Goal: Information Seeking & Learning: Learn about a topic

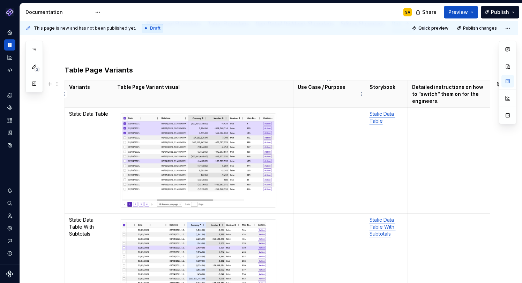
click at [252, 12] on div "SA" at bounding box center [262, 12] width 310 height 18
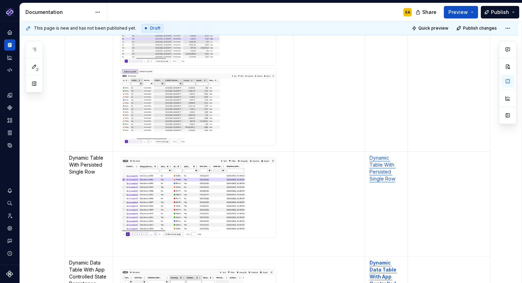
scroll to position [659, 0]
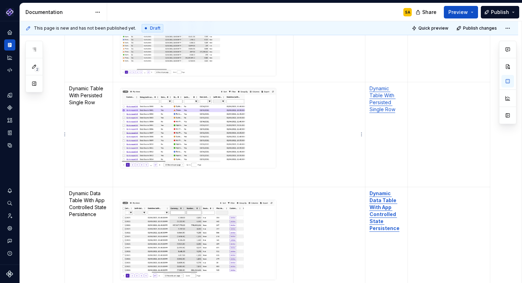
click at [375, 91] on link "Dynamic Table With Persisted Single Row" at bounding box center [382, 98] width 26 height 27
click at [421, 76] on button "button" at bounding box center [426, 75] width 10 height 10
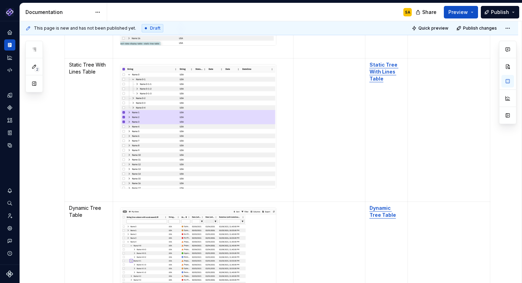
scroll to position [1742, 0]
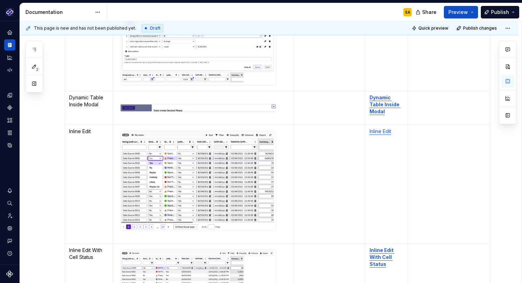
click at [312, 146] on td "To enrich screen reader interactions, please activate Accessibility in Grammarl…" at bounding box center [329, 184] width 72 height 119
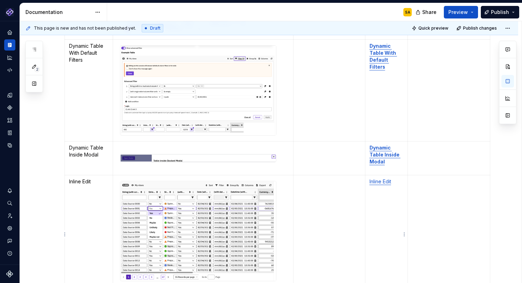
click at [381, 180] on link "Inline Edit" at bounding box center [380, 182] width 22 height 6
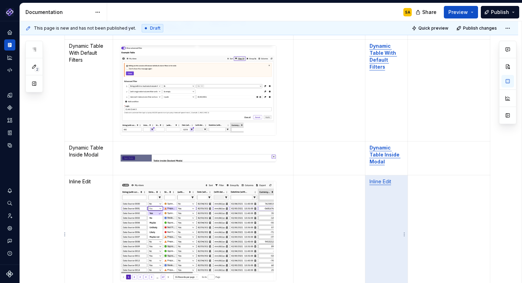
click at [383, 180] on link "Inline Edit" at bounding box center [380, 182] width 22 height 6
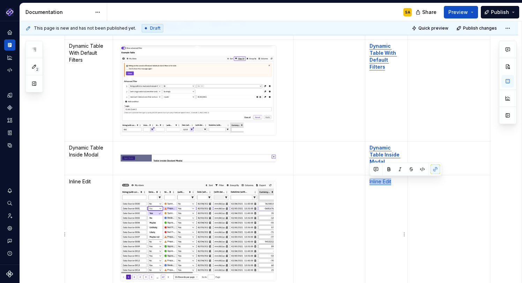
drag, startPoint x: 392, startPoint y: 182, endPoint x: 368, endPoint y: 181, distance: 24.4
click at [368, 181] on td "Inline Edit" at bounding box center [386, 234] width 43 height 119
click at [387, 169] on button "button" at bounding box center [389, 170] width 10 height 10
click at [391, 205] on td "Inline Edit" at bounding box center [386, 234] width 43 height 119
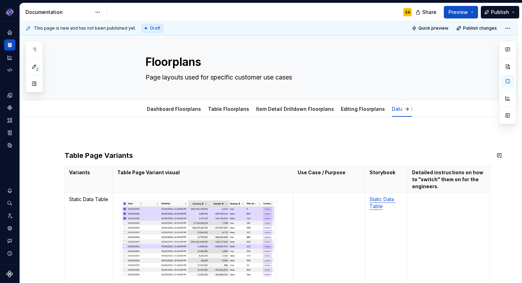
click at [384, 170] on p "Storybook" at bounding box center [386, 172] width 34 height 7
click at [385, 166] on html "Pantheon SA Design system data Documentation SA Share Preview Publish 2 Pages A…" at bounding box center [261, 141] width 522 height 283
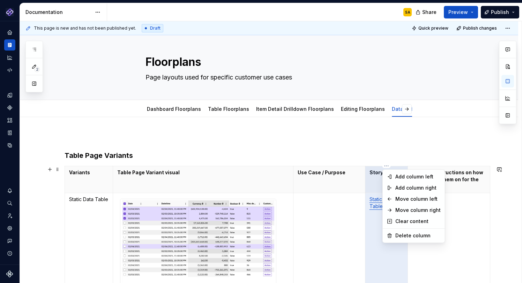
click at [374, 180] on html "Pantheon SA Design system data Documentation SA Share Preview Publish 2 Pages A…" at bounding box center [261, 141] width 522 height 283
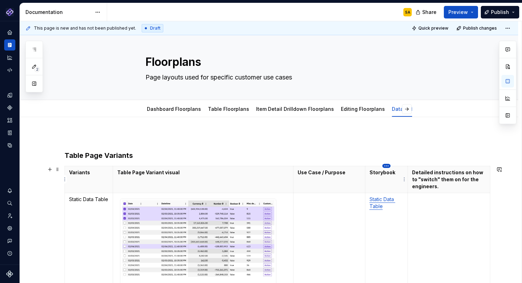
click at [385, 166] on html "Pantheon SA Design system data Documentation SA Share Preview Publish 2 Pages A…" at bounding box center [261, 141] width 522 height 283
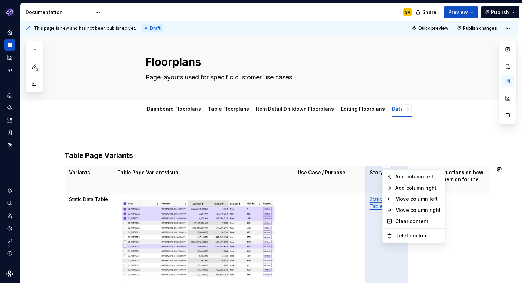
click at [387, 158] on html "Pantheon SA Design system data Documentation SA Share Preview Publish 2 Pages A…" at bounding box center [261, 141] width 522 height 283
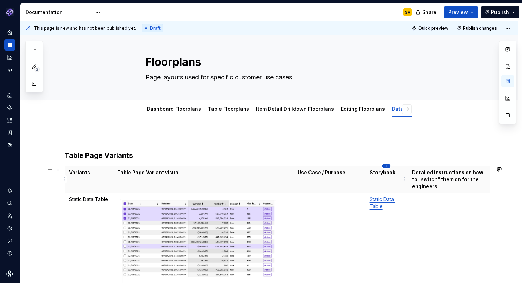
click at [385, 166] on html "Pantheon SA Design system data Documentation SA Share Preview Publish 2 Pages A…" at bounding box center [261, 141] width 522 height 283
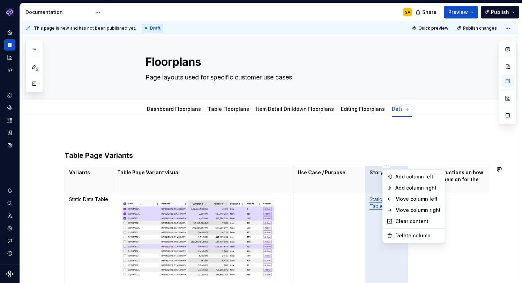
click at [347, 190] on html "Pantheon SA Design system data Documentation SA Share Preview Publish 2 Pages A…" at bounding box center [261, 141] width 522 height 283
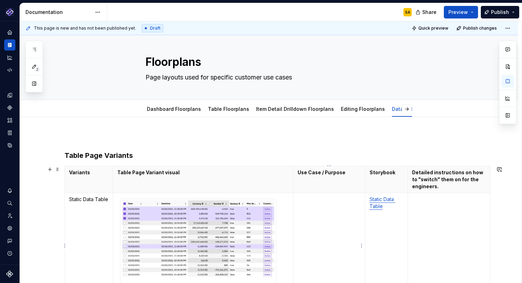
click at [322, 202] on p "To enrich screen reader interactions, please activate Accessibility in Grammarl…" at bounding box center [328, 199] width 63 height 7
click at [312, 206] on td "To enrich screen reader interactions, please activate Accessibility in Grammarl…" at bounding box center [329, 246] width 72 height 106
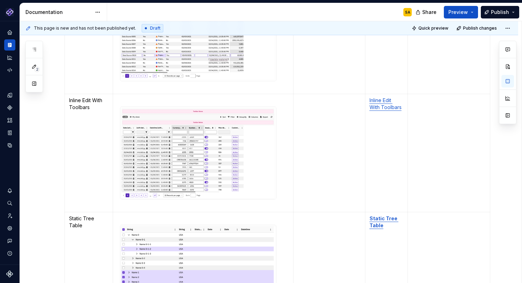
scroll to position [0, 0]
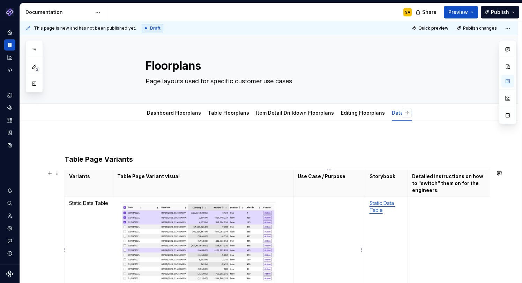
click at [310, 204] on p "To enrich screen reader interactions, please activate Accessibility in Grammarl…" at bounding box center [328, 203] width 63 height 7
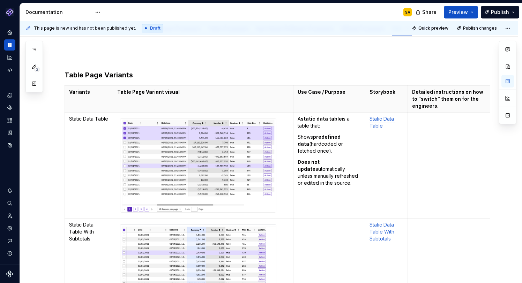
type textarea "*"
click at [388, 134] on td "Static Data Table" at bounding box center [386, 166] width 43 height 106
click at [345, 184] on p "Does not update automatically unless manually refreshed or edited in the source." at bounding box center [328, 173] width 63 height 28
click at [312, 151] on p "Shows predefined data (hardcoded or fetched once)." at bounding box center [328, 144] width 63 height 21
click at [310, 225] on p "To enrich screen reader interactions, please activate Accessibility in Grammarl…" at bounding box center [328, 224] width 63 height 7
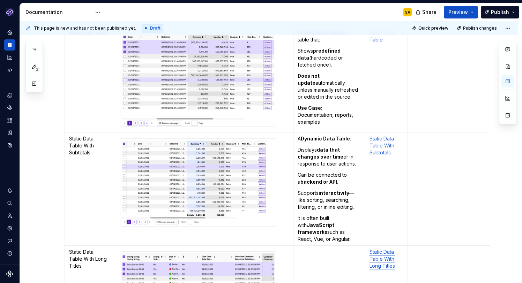
scroll to position [200, 0]
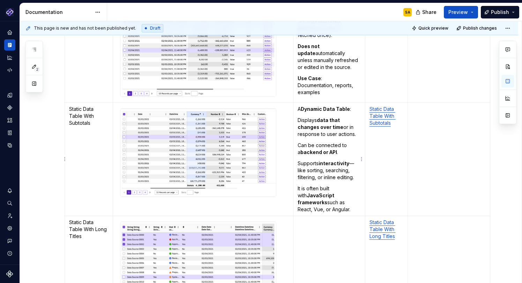
click at [352, 163] on p "Supports interactivity —like sorting, searching, filtering, or inline editing." at bounding box center [328, 170] width 63 height 21
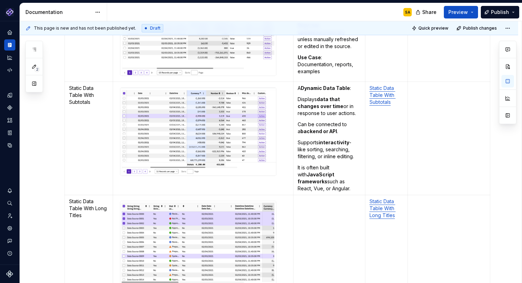
scroll to position [222, 0]
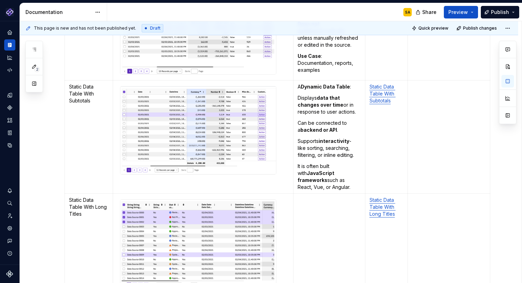
click at [309, 209] on td "To enrich screen reader interactions, please activate Accessibility in Grammarl…" at bounding box center [329, 245] width 72 height 102
click at [322, 185] on p "It is often built with JavaScript frameworks such as React, Vue, or Angular." at bounding box center [328, 177] width 63 height 28
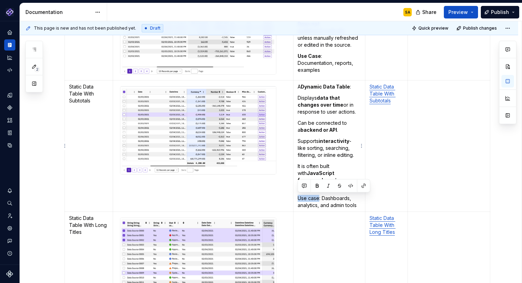
drag, startPoint x: 303, startPoint y: 198, endPoint x: 298, endPoint y: 198, distance: 5.2
click at [298, 198] on p "Use case: Dashboards, analytics, and admin tools" at bounding box center [328, 202] width 63 height 14
click at [316, 187] on button "button" at bounding box center [317, 186] width 10 height 10
click at [315, 227] on td "To enrich screen reader interactions, please activate Accessibility in Grammarl…" at bounding box center [329, 263] width 72 height 102
click at [322, 198] on p "Use case : Dashboards, analytics, and admin tools" at bounding box center [328, 202] width 63 height 14
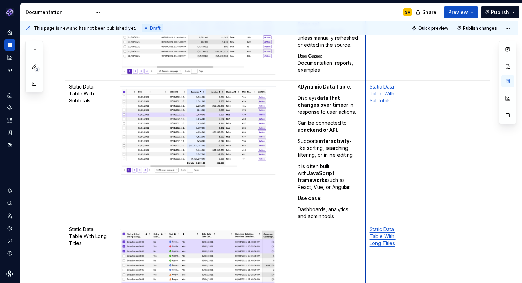
click at [364, 53] on td "A static data table is a table that: Shows predefined data (hardcoded or fetche…" at bounding box center [329, 28] width 72 height 106
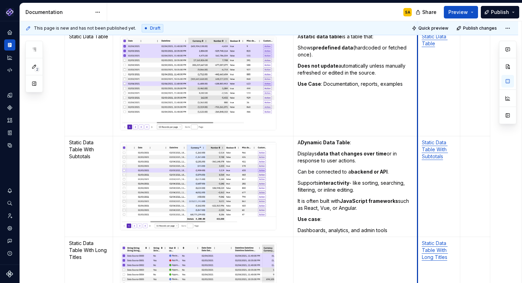
drag, startPoint x: 364, startPoint y: 53, endPoint x: 416, endPoint y: 53, distance: 52.3
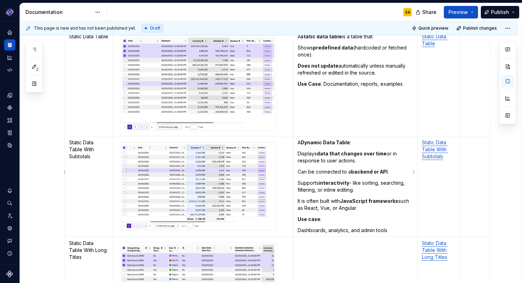
click at [345, 150] on p "Displays data that changes over time or in response to user actions." at bounding box center [354, 157] width 115 height 14
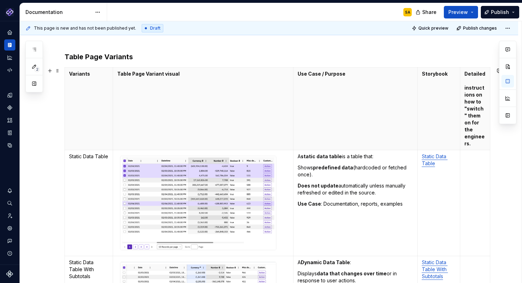
scroll to position [89, 0]
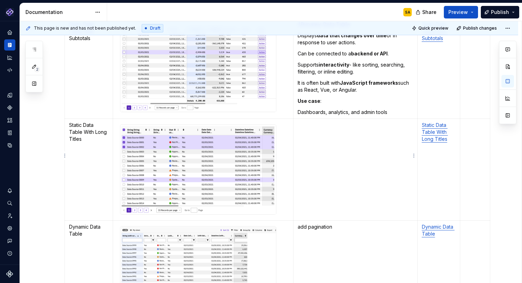
click at [315, 122] on p "To enrich screen reader interactions, please activate Accessibility in Grammarl…" at bounding box center [354, 125] width 115 height 7
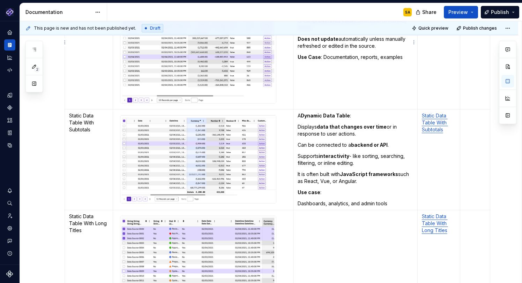
click at [324, 54] on p "Use Case : Documentation, reports, examples" at bounding box center [354, 57] width 115 height 7
click at [325, 212] on td "To enrich screen reader interactions, please activate Accessibility in Grammarl…" at bounding box center [355, 261] width 124 height 102
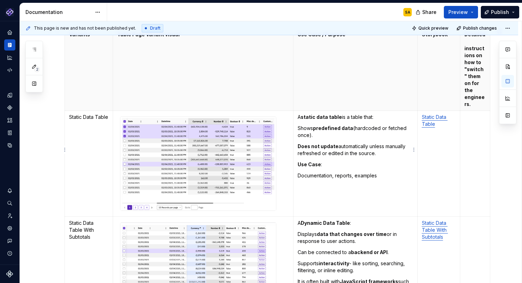
drag, startPoint x: 304, startPoint y: 104, endPoint x: 312, endPoint y: 115, distance: 14.0
click at [304, 114] on strong "static data table" at bounding box center [321, 117] width 41 height 6
click at [328, 143] on strong "Does not update" at bounding box center [317, 146] width 41 height 6
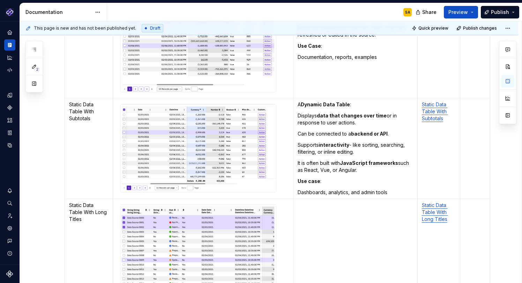
scroll to position [266, 0]
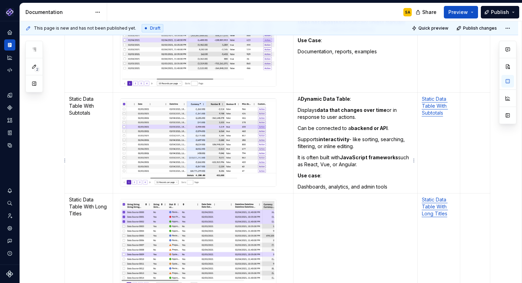
click at [304, 193] on td "To enrich screen reader interactions, please activate Accessibility in Grammarl…" at bounding box center [355, 244] width 124 height 102
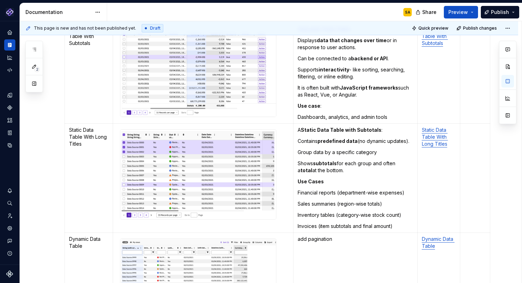
scroll to position [271, 0]
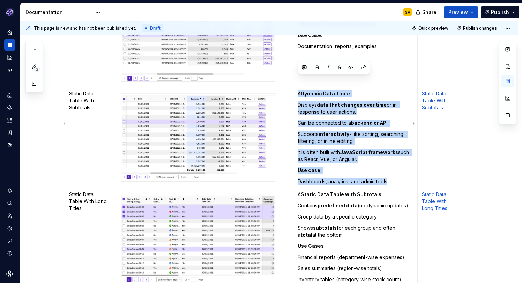
drag, startPoint x: 388, startPoint y: 167, endPoint x: 298, endPoint y: 81, distance: 124.8
click at [298, 87] on td "A Dynamic Data Table : Displays data that changes over time or in response to u…" at bounding box center [355, 137] width 124 height 101
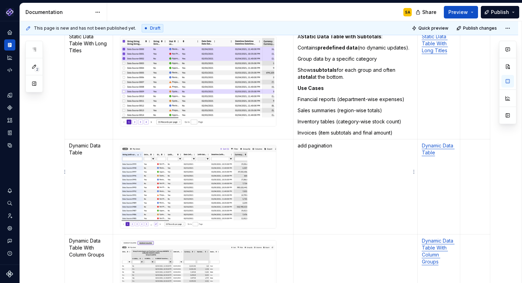
scroll to position [430, 0]
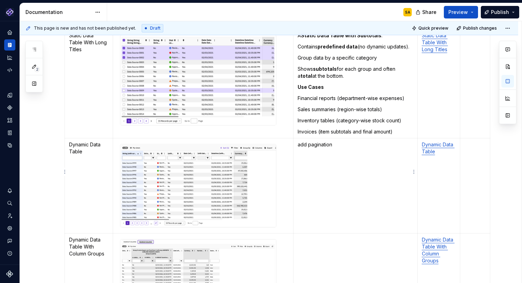
click at [323, 141] on p "add pagination" at bounding box center [354, 144] width 115 height 7
click at [322, 141] on p "add pagination" at bounding box center [354, 144] width 115 height 7
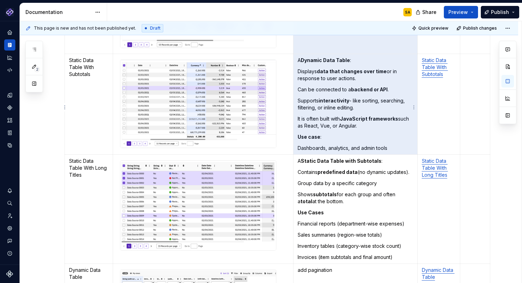
scroll to position [287, 0]
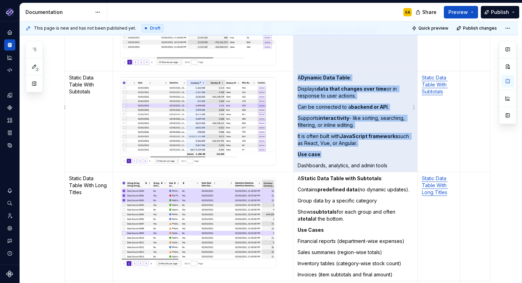
drag, startPoint x: 298, startPoint y: 47, endPoint x: 329, endPoint y: 89, distance: 52.2
click at [373, 134] on td "A Dynamic Data Table : Displays data that changes over time or in response to u…" at bounding box center [355, 121] width 124 height 101
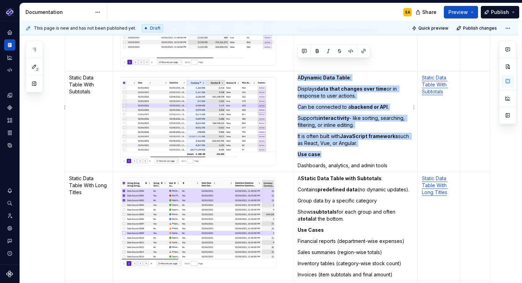
click at [329, 104] on p "Can be connected to a backend or API ." at bounding box center [354, 107] width 115 height 7
drag, startPoint x: 298, startPoint y: 65, endPoint x: 390, endPoint y: 148, distance: 124.7
click at [393, 150] on td "A Dynamic Data Table : Displays data that changes over time or in response to u…" at bounding box center [355, 121] width 124 height 101
copy td "A Dynamic Data Table : Displays data that changes over time or in response to u…"
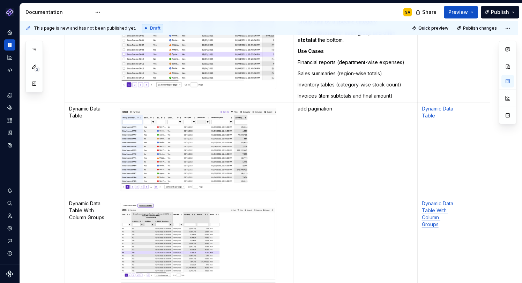
click at [316, 123] on td "add pagination" at bounding box center [355, 149] width 124 height 95
drag, startPoint x: 307, startPoint y: 95, endPoint x: 348, endPoint y: 99, distance: 41.0
click at [348, 102] on td "add pagination" at bounding box center [355, 149] width 124 height 95
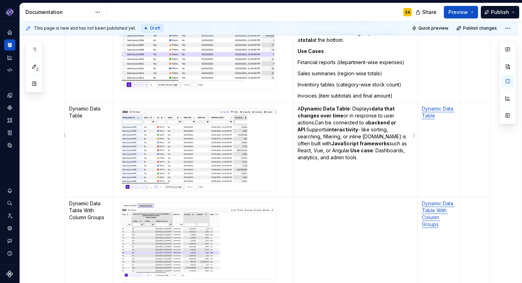
scroll to position [467, 0]
drag, startPoint x: 315, startPoint y: 109, endPoint x: 341, endPoint y: 119, distance: 27.8
click at [315, 109] on p "A Dynamic Data Table : Displays data that changes over time or in response to u…" at bounding box center [354, 133] width 115 height 56
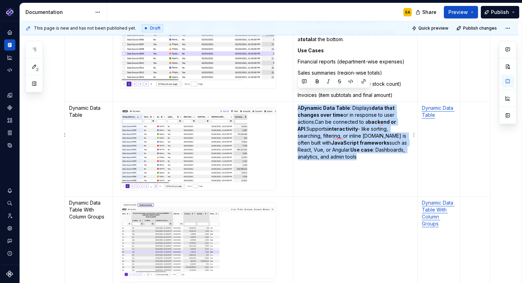
drag, startPoint x: 298, startPoint y: 96, endPoint x: 362, endPoint y: 143, distance: 79.5
click at [362, 143] on p "A Dynamic Data Table : Displays data that changes over time or in response to u…" at bounding box center [354, 133] width 115 height 56
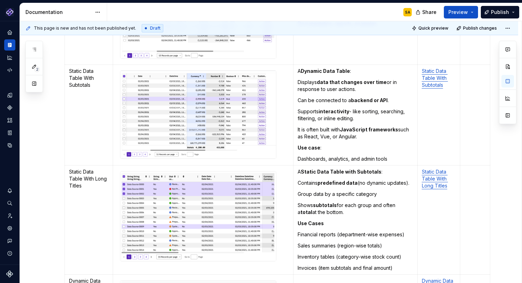
scroll to position [292, 0]
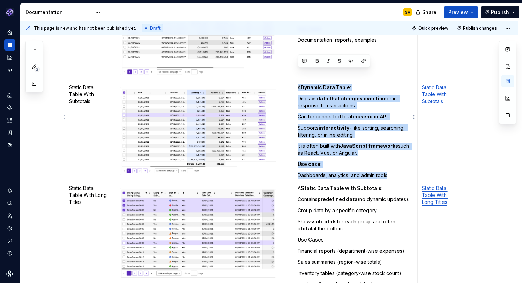
drag, startPoint x: 349, startPoint y: 123, endPoint x: 391, endPoint y: 162, distance: 57.5
click at [391, 162] on td "A Dynamic Data Table : Displays data that changes over time or in response to u…" at bounding box center [355, 131] width 124 height 101
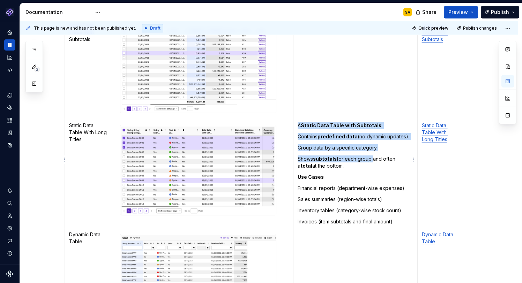
click at [370, 143] on td "A Static Data Table with Subtotals : Contains predefined data (no dynamic updat…" at bounding box center [355, 173] width 124 height 109
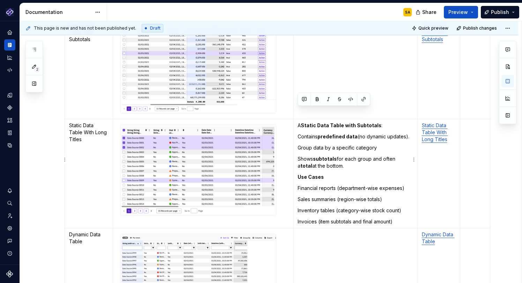
drag, startPoint x: 375, startPoint y: 192, endPoint x: 392, endPoint y: 204, distance: 21.1
click at [375, 192] on td "A Static Data Table with Subtotals : Contains predefined data (no dynamic updat…" at bounding box center [355, 173] width 124 height 109
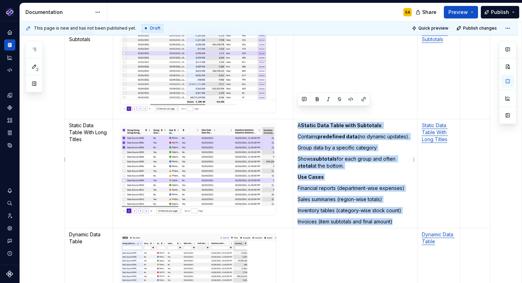
drag, startPoint x: 397, startPoint y: 207, endPoint x: 298, endPoint y: 112, distance: 136.6
click at [298, 119] on td "A Static Data Table with Subtotals : Contains predefined data (no dynamic updat…" at bounding box center [355, 173] width 124 height 109
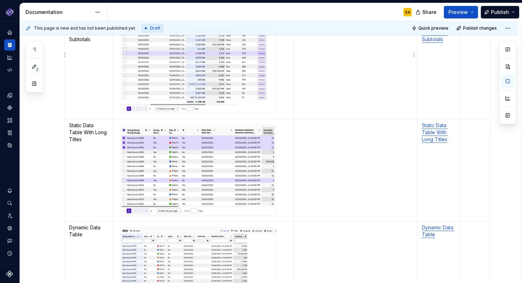
click at [315, 67] on td "To enrich screen reader interactions, please activate Accessibility in Grammarl…" at bounding box center [355, 69] width 124 height 100
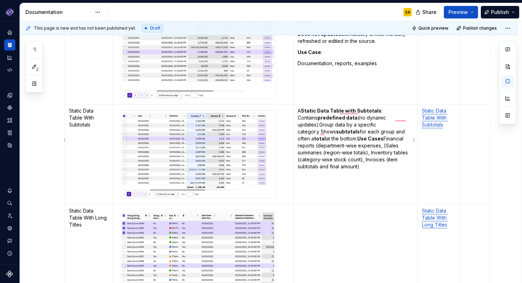
click at [317, 115] on strong "predefined data" at bounding box center [337, 118] width 40 height 6
click at [366, 145] on p "A Static Data Table with Subtotals : Contains predefined data (no dynamic updat…" at bounding box center [354, 138] width 115 height 63
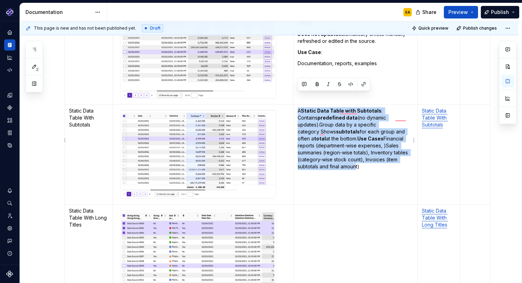
drag, startPoint x: 384, startPoint y: 143, endPoint x: 298, endPoint y: 96, distance: 98.1
click at [298, 107] on p "A Static Data Table with Subtotals : Contains predefined data (no dynamic updat…" at bounding box center [354, 138] width 115 height 63
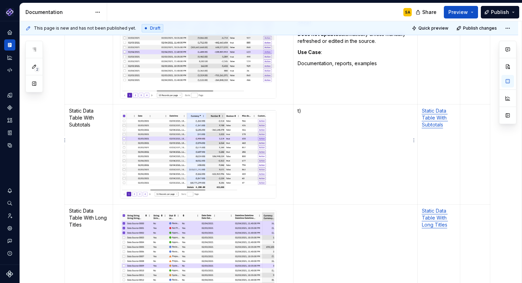
click at [313, 104] on td "t)" at bounding box center [355, 154] width 124 height 100
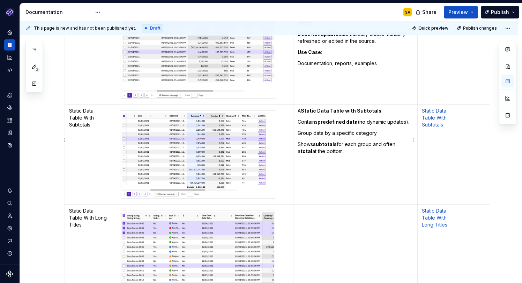
click at [350, 144] on td "A Static Data Table with Subtotals : Contains predefined data (no dynamic updat…" at bounding box center [355, 154] width 124 height 100
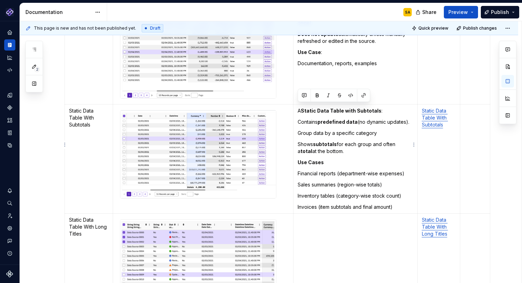
click at [332, 135] on td "A Static Data Table with Subtotals : Contains predefined data (no dynamic updat…" at bounding box center [355, 158] width 124 height 109
click at [336, 170] on p "Financial reports (department-wise expenses)" at bounding box center [354, 173] width 115 height 7
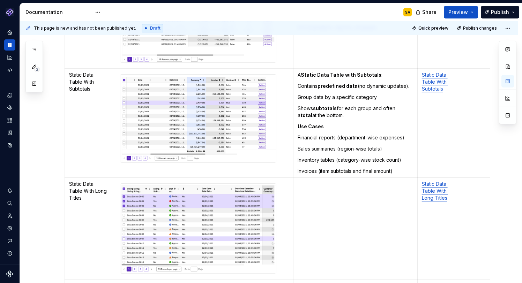
scroll to position [290, 0]
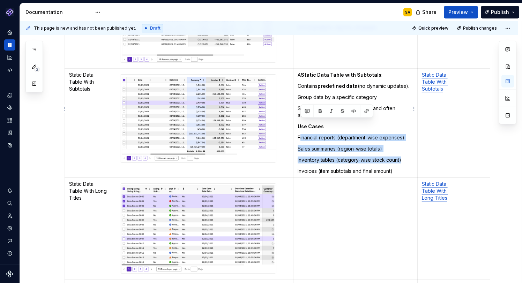
drag, startPoint x: 401, startPoint y: 148, endPoint x: 318, endPoint y: 138, distance: 83.2
click at [301, 123] on td "A Static Data Table with Subtotals : Contains predefined data (no dynamic updat…" at bounding box center [355, 122] width 124 height 109
click at [318, 139] on td "A Static Data Table with Subtotals : Contains predefined data (no dynamic updat…" at bounding box center [355, 122] width 124 height 109
click at [330, 145] on p "Sales summaries (region-wise totals)" at bounding box center [354, 148] width 115 height 7
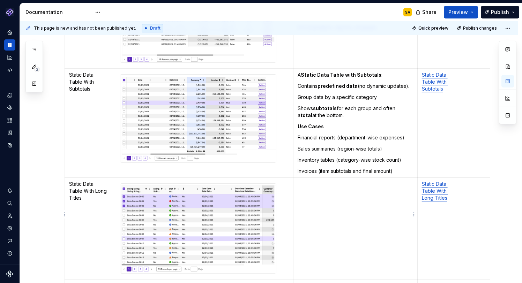
click at [324, 181] on p "To enrich screen reader interactions, please activate Accessibility in Grammarl…" at bounding box center [354, 184] width 115 height 7
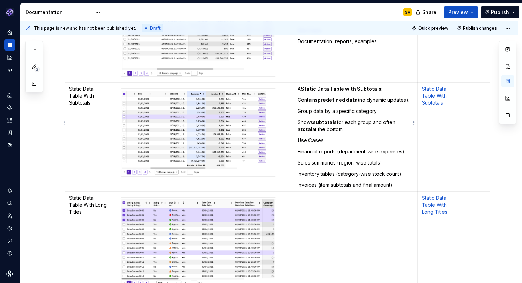
scroll to position [276, 0]
drag, startPoint x: 310, startPoint y: 149, endPoint x: 386, endPoint y: 149, distance: 76.0
click at [386, 159] on p "Sales summaries (region-wise totals)" at bounding box center [354, 162] width 115 height 7
click at [380, 171] on p "Inventory tables (category-wise stock count)" at bounding box center [354, 174] width 115 height 7
click at [330, 191] on td "To enrich screen reader interactions, please activate Accessibility in Grammarl…" at bounding box center [355, 242] width 124 height 102
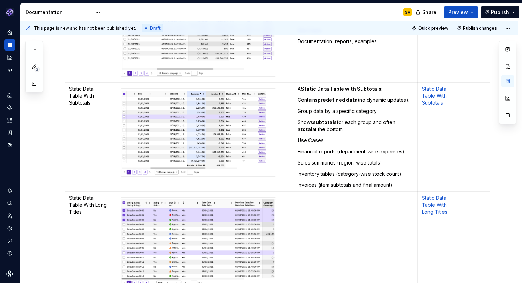
scroll to position [330, 0]
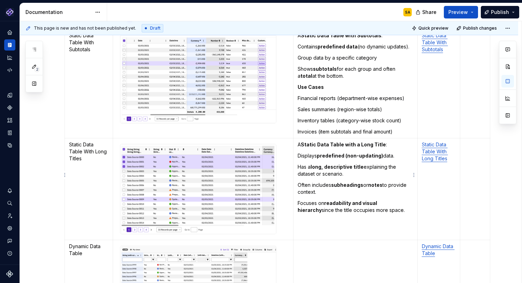
click at [387, 200] on p "Focuses on readability and visual hierarchy since the title occupies more space." at bounding box center [354, 207] width 115 height 14
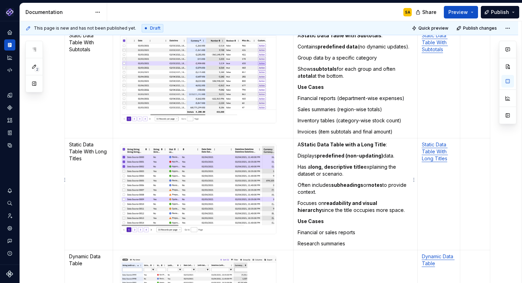
click at [328, 153] on strong "predefined (non-updating)" at bounding box center [350, 156] width 66 height 6
click at [333, 164] on p "Has a long, descriptive title explaining the dataset or scenario." at bounding box center [354, 171] width 115 height 14
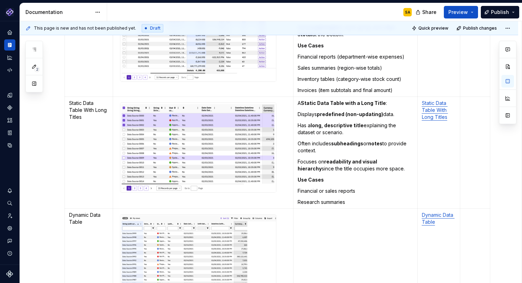
scroll to position [382, 0]
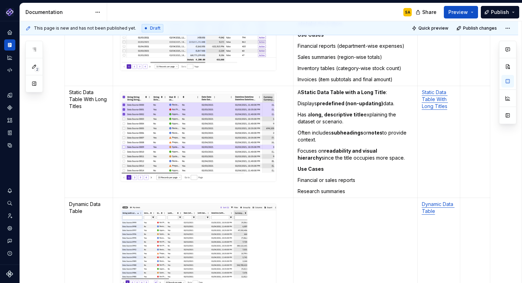
click at [316, 202] on td "To enrich screen reader interactions, please activate Accessibility in Grammarl…" at bounding box center [355, 245] width 124 height 95
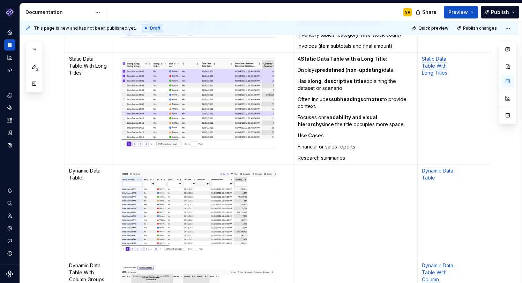
scroll to position [421, 0]
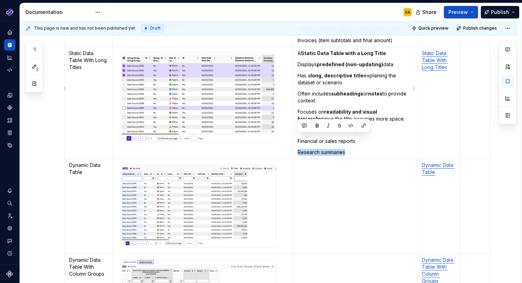
drag, startPoint x: 354, startPoint y: 138, endPoint x: 297, endPoint y: 137, distance: 56.9
click at [297, 137] on td "A Static Data Table with a Long Title : Displays predefined (non-updating) data…" at bounding box center [355, 103] width 124 height 112
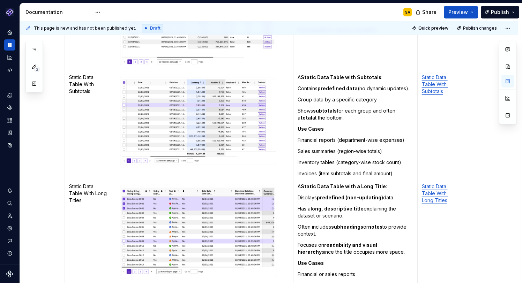
scroll to position [288, 0]
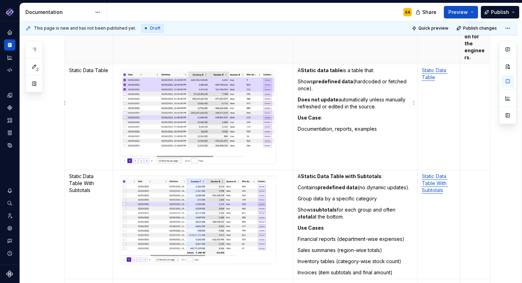
click at [298, 115] on strong "Use Case" at bounding box center [308, 118] width 23 height 6
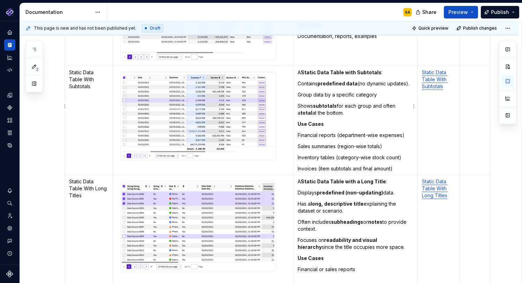
click at [298, 121] on strong "Use Cases" at bounding box center [310, 124] width 26 height 6
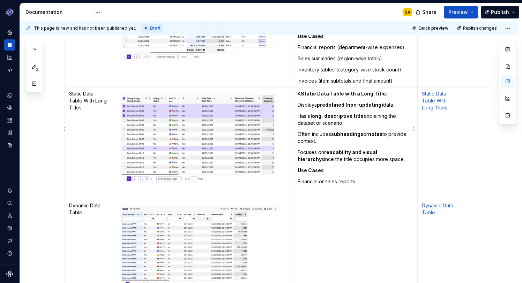
click at [298, 167] on strong "Use Cases" at bounding box center [310, 170] width 26 height 6
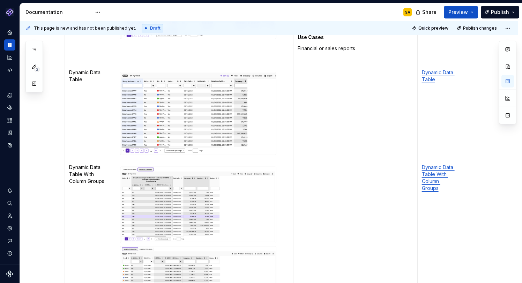
click at [309, 83] on td "To enrich screen reader interactions, please activate Accessibility in Grammarl…" at bounding box center [355, 113] width 124 height 95
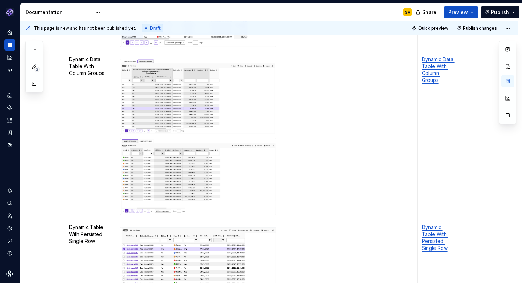
click at [311, 115] on td "To enrich screen reader interactions, please activate Accessibility in Grammarl…" at bounding box center [355, 137] width 124 height 168
click at [301, 139] on td "To enrich screen reader interactions, please activate Accessibility in Grammarl…" at bounding box center [355, 137] width 124 height 168
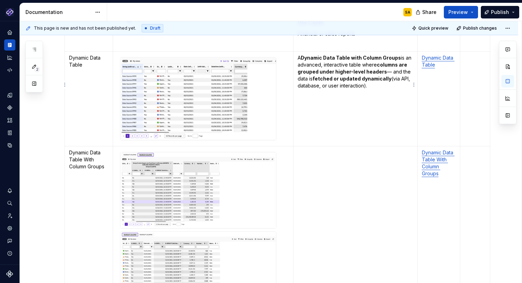
click at [367, 82] on td "A Dynamic Data Table with Column Groups is an advanced, interactive table where…" at bounding box center [355, 98] width 124 height 95
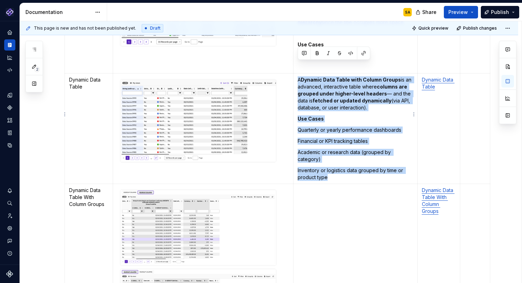
drag, startPoint x: 297, startPoint y: 67, endPoint x: 330, endPoint y: 162, distance: 100.9
click at [330, 162] on td "A Dynamic Data Table with Column Groups is an advanced, interactive table where…" at bounding box center [355, 128] width 124 height 111
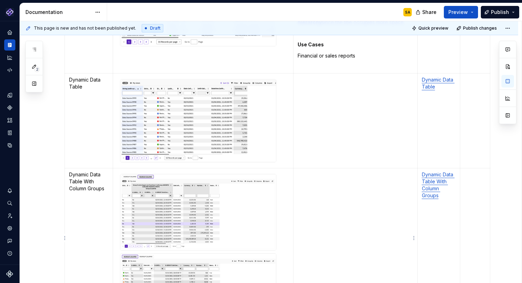
click at [317, 180] on td "To enrich screen reader interactions, please activate Accessibility in Grammarl…" at bounding box center [355, 252] width 124 height 168
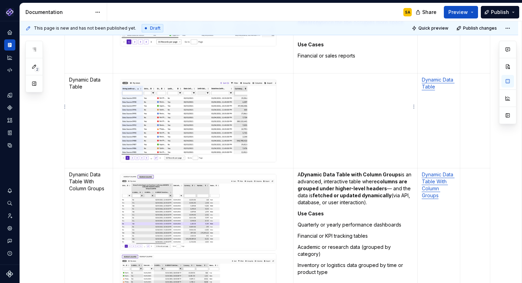
click at [316, 76] on p "To enrich screen reader interactions, please activate Accessibility in Grammarl…" at bounding box center [354, 79] width 115 height 7
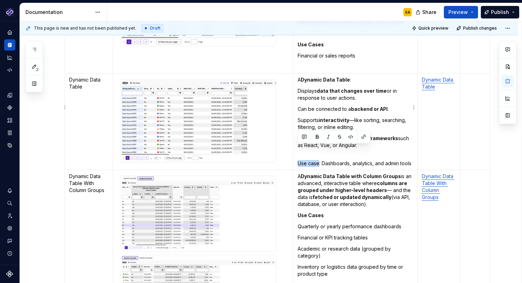
drag, startPoint x: 319, startPoint y: 149, endPoint x: 297, endPoint y: 149, distance: 21.6
click at [297, 153] on p "Use case: Dashboards, analytics, and admin tools" at bounding box center [354, 160] width 115 height 14
click at [317, 135] on button "button" at bounding box center [317, 137] width 10 height 10
click at [326, 180] on strong "columns are grouped under higher-level headers" at bounding box center [352, 186] width 111 height 13
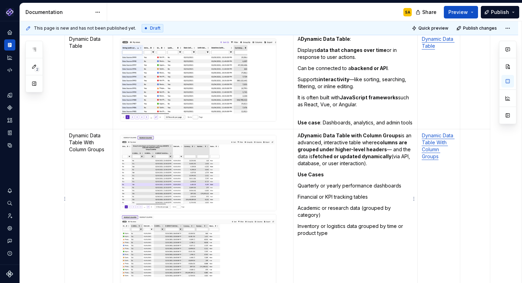
click at [297, 161] on td "A Dynamic Data Table with Column Groups is an advanced, interactive table where…" at bounding box center [355, 213] width 124 height 168
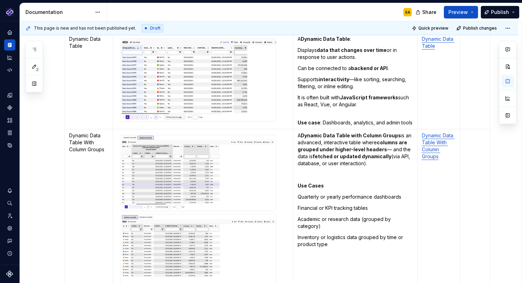
scroll to position [530, 0]
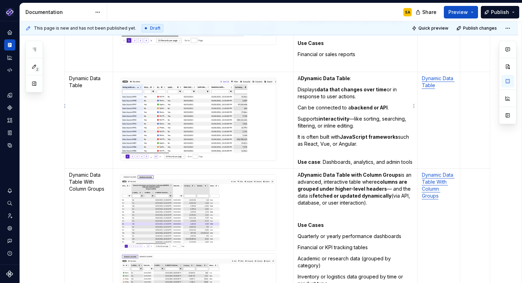
click at [322, 152] on p "Use case : Dashboards, analytics, and admin tools" at bounding box center [354, 159] width 115 height 14
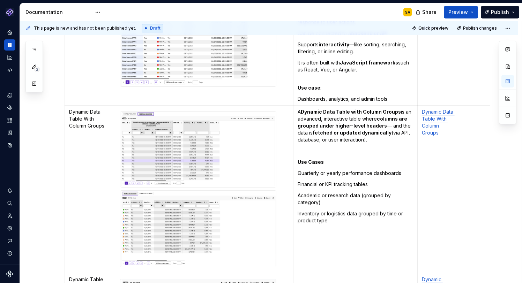
scroll to position [605, 0]
click at [318, 130] on td "A Dynamic Data Table with Column Groups is an advanced, interactive table where…" at bounding box center [355, 189] width 124 height 168
click at [327, 236] on td "A Dynamic Data Table with Column Groups is an advanced, interactive table where…" at bounding box center [355, 189] width 124 height 168
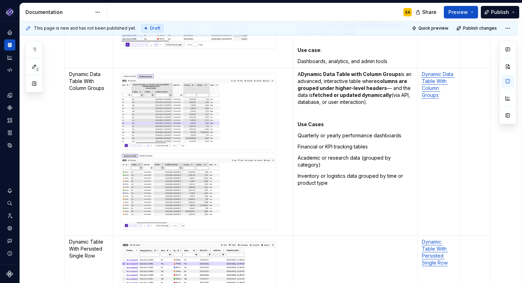
scroll to position [617, 0]
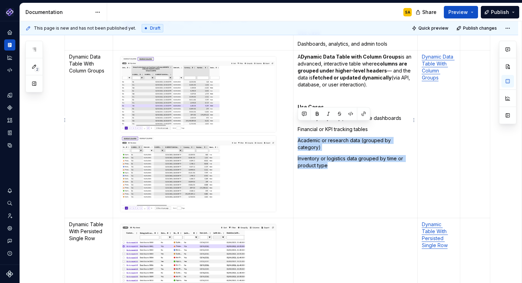
drag, startPoint x: 298, startPoint y: 127, endPoint x: 335, endPoint y: 153, distance: 45.4
click at [335, 153] on td "A Dynamic Data Table with Column Groups is an advanced, interactive table where…" at bounding box center [355, 134] width 124 height 168
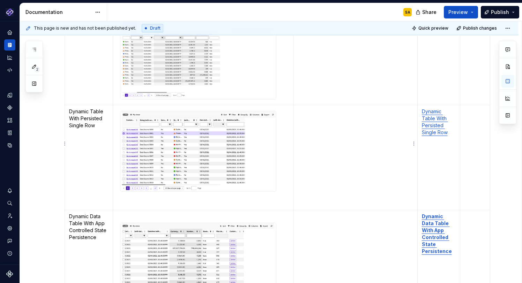
click at [315, 108] on p "To enrich screen reader interactions, please activate Accessibility in Grammarl…" at bounding box center [354, 111] width 115 height 7
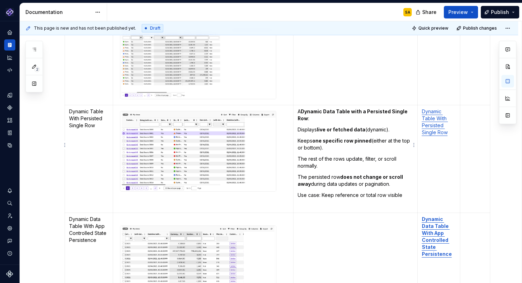
click at [322, 192] on p "Use case: Keep reference or total row visible" at bounding box center [354, 195] width 115 height 7
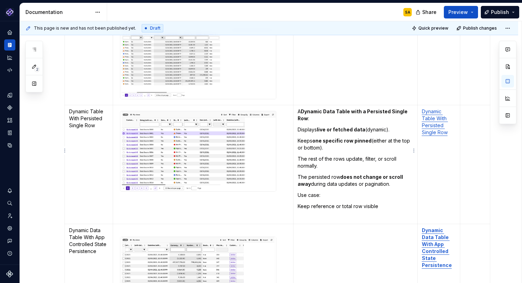
click at [297, 181] on td "A Dynamic Data Table with a Persisted Single Row : Displays live or fetched dat…" at bounding box center [355, 164] width 124 height 119
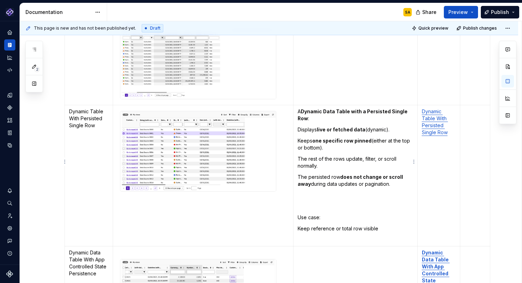
click at [304, 188] on td "A Dynamic Data Table with a Persisted Single Row : Displays live or fetched dat…" at bounding box center [355, 175] width 124 height 141
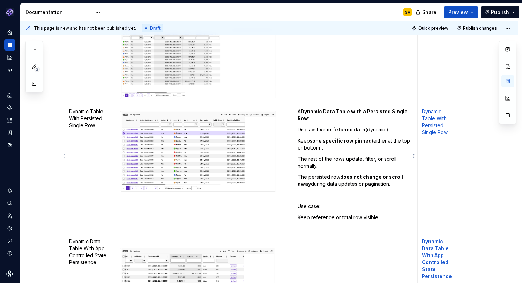
click at [308, 203] on p "Use case:" at bounding box center [354, 206] width 115 height 7
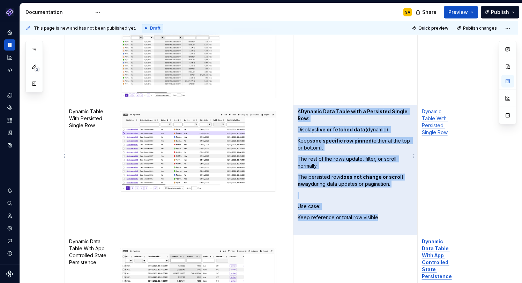
click at [310, 203] on p "Use case:" at bounding box center [354, 206] width 115 height 7
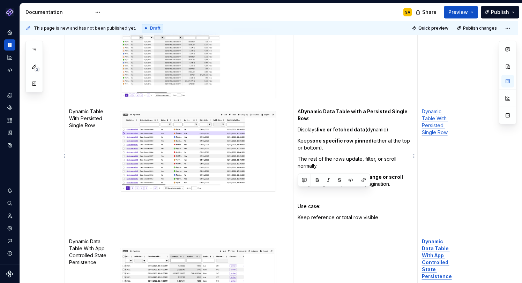
drag, startPoint x: 322, startPoint y: 194, endPoint x: 297, endPoint y: 192, distance: 24.4
click at [297, 203] on p "Use case:" at bounding box center [354, 206] width 115 height 7
click at [316, 179] on button "button" at bounding box center [317, 180] width 10 height 10
click at [317, 225] on p "To enrich screen reader interactions, please activate Accessibility in Grammarl…" at bounding box center [354, 228] width 115 height 7
click at [315, 235] on td "To enrich screen reader interactions, please activate Accessibility in Grammarl…" at bounding box center [355, 284] width 124 height 99
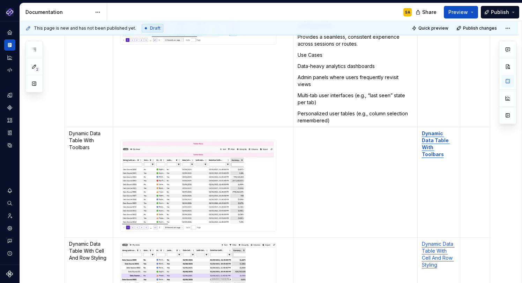
click at [312, 130] on td "To enrich screen reader interactions, please activate Accessibility in Grammarl…" at bounding box center [355, 182] width 124 height 110
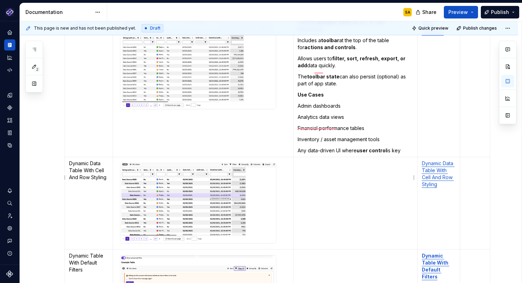
scroll to position [1190, 0]
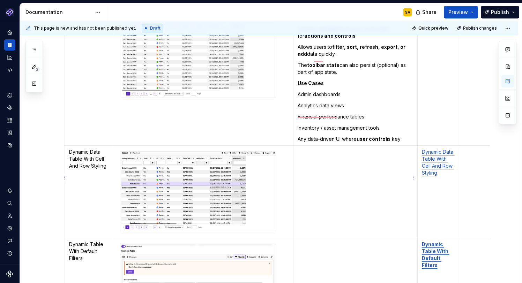
click at [314, 157] on td "To enrich screen reader interactions, please activate Accessibility in Grammarl…" at bounding box center [355, 192] width 124 height 92
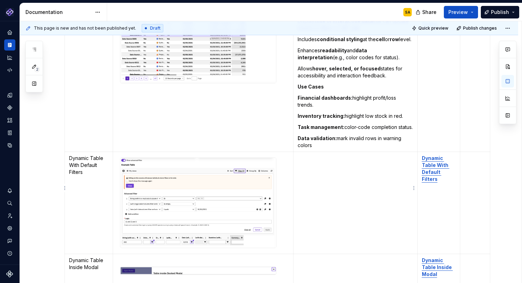
scroll to position [1347, 0]
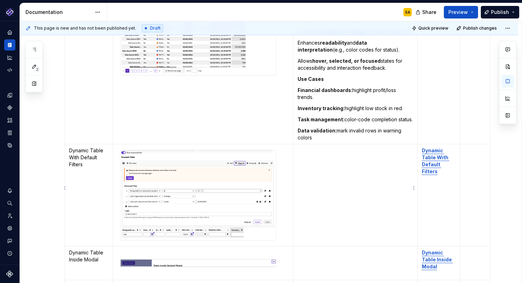
click at [333, 165] on td "To enrich screen reader interactions, please activate Accessibility in Grammarl…" at bounding box center [355, 195] width 124 height 102
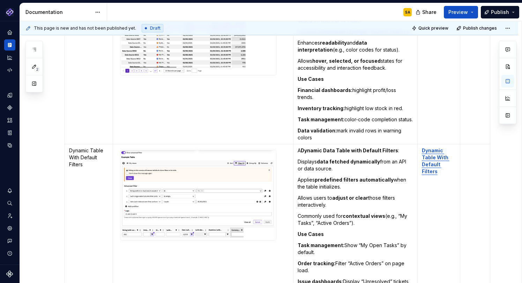
type textarea "*"
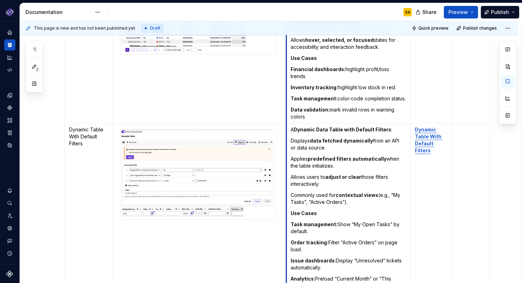
drag, startPoint x: 292, startPoint y: 69, endPoint x: 350, endPoint y: 106, distance: 68.7
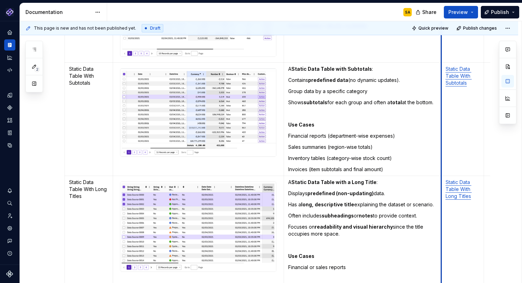
drag, startPoint x: 407, startPoint y: 41, endPoint x: 450, endPoint y: 44, distance: 43.0
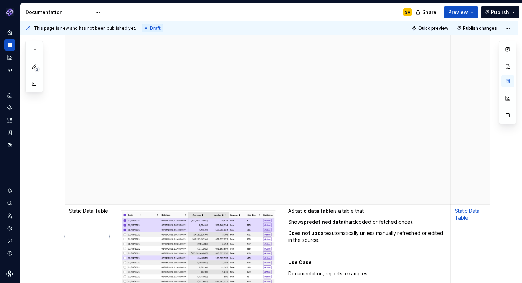
click at [75, 205] on td "Static Data Table" at bounding box center [89, 258] width 48 height 106
click at [129, 205] on td "To enrich screen reader interactions, please activate Accessibility in Grammarl…" at bounding box center [198, 258] width 171 height 106
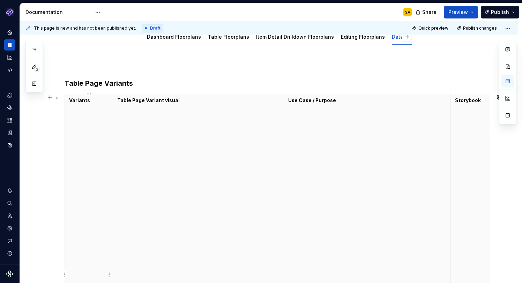
drag, startPoint x: 79, startPoint y: 148, endPoint x: 86, endPoint y: 197, distance: 49.4
click at [86, 201] on th "Variants" at bounding box center [89, 285] width 48 height 383
click at [81, 160] on th "Variants" at bounding box center [89, 285] width 48 height 383
click at [82, 225] on th "Variants" at bounding box center [89, 285] width 48 height 383
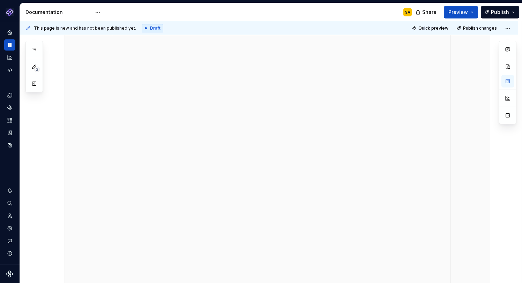
click at [74, 230] on th "Variants" at bounding box center [89, 198] width 48 height 383
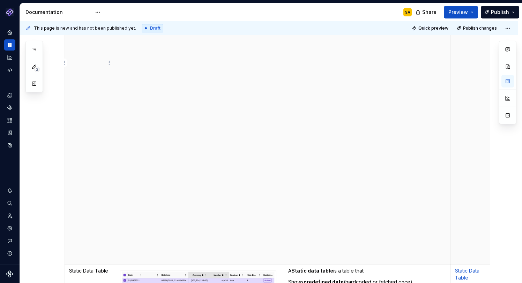
click at [77, 234] on th "Variants" at bounding box center [89, 73] width 48 height 383
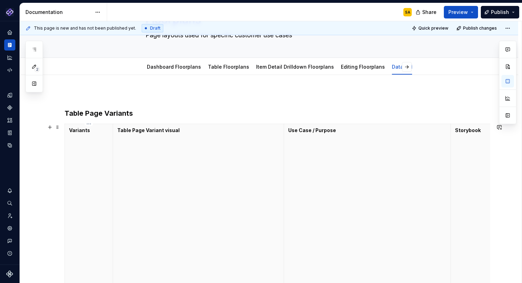
click at [96, 129] on p "Variants" at bounding box center [88, 130] width 39 height 7
drag, startPoint x: 80, startPoint y: 191, endPoint x: 83, endPoint y: 241, distance: 49.3
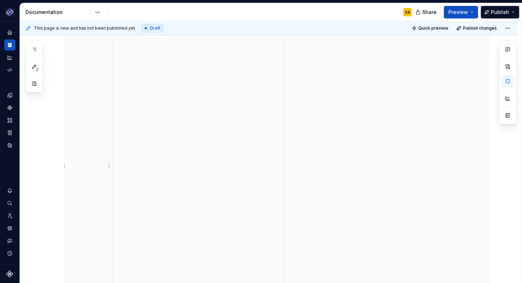
click at [81, 231] on th "Variants" at bounding box center [89, 177] width 48 height 383
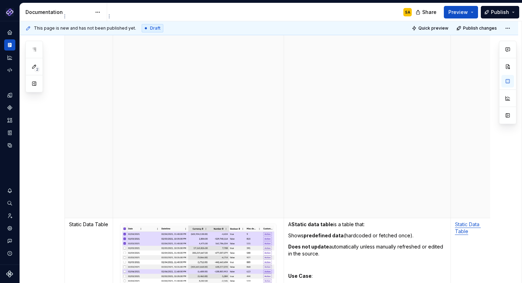
click at [68, 196] on th "Variants" at bounding box center [89, 27] width 48 height 383
click at [86, 218] on td "Static Data Table" at bounding box center [89, 271] width 48 height 106
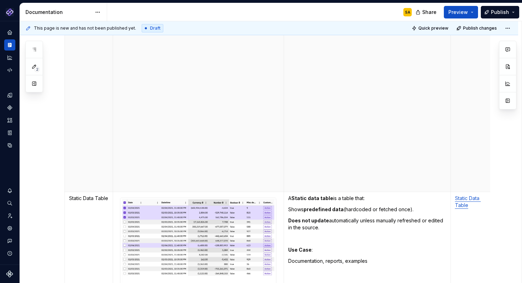
scroll to position [362, 0]
click at [96, 191] on td "Static Data Table" at bounding box center [89, 244] width 48 height 106
click at [76, 167] on th "Variants" at bounding box center [89, 0] width 48 height 383
drag, startPoint x: 103, startPoint y: 169, endPoint x: 81, endPoint y: 170, distance: 21.6
click at [103, 169] on th "Variants" at bounding box center [89, 0] width 48 height 383
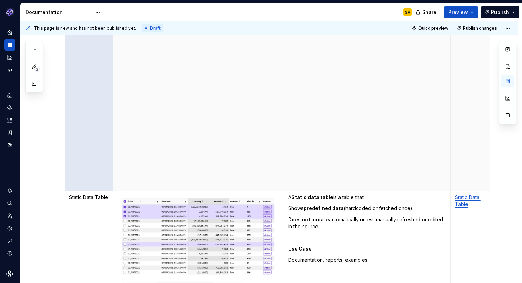
click at [72, 164] on th "Variants" at bounding box center [89, 0] width 48 height 383
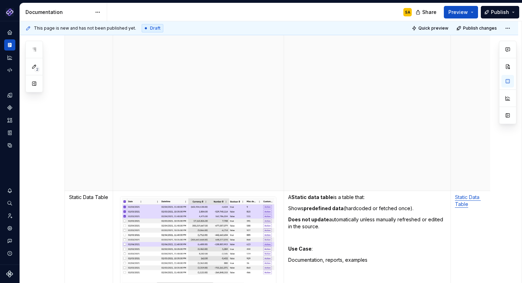
drag, startPoint x: 73, startPoint y: 160, endPoint x: 75, endPoint y: 114, distance: 46.4
click at [75, 114] on th "Variants" at bounding box center [89, 0] width 48 height 383
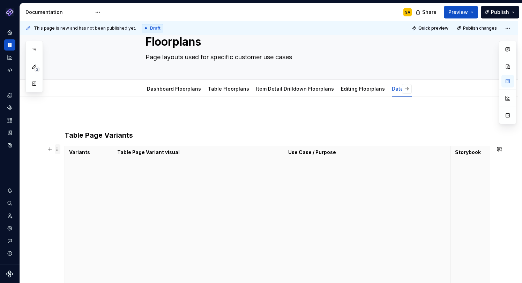
scroll to position [71, 0]
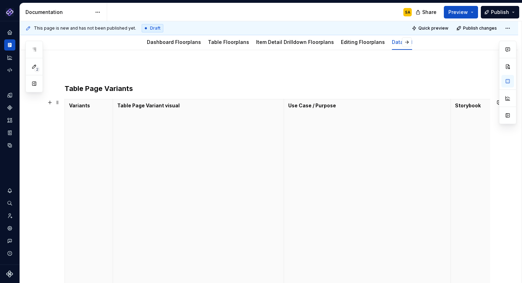
click at [57, 103] on span at bounding box center [58, 103] width 6 height 10
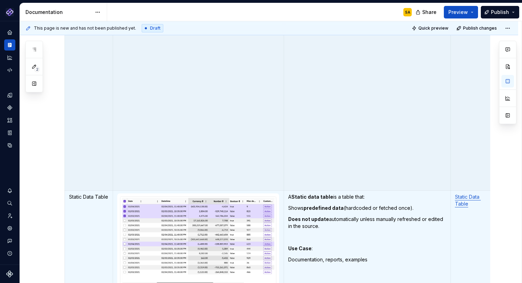
scroll to position [360, 0]
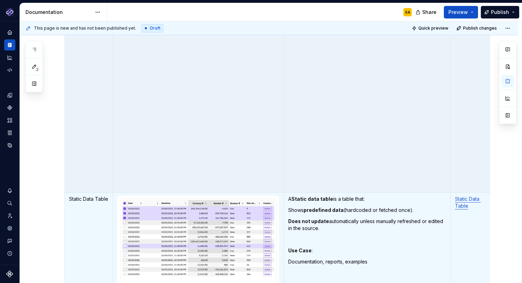
scroll to position [0, 0]
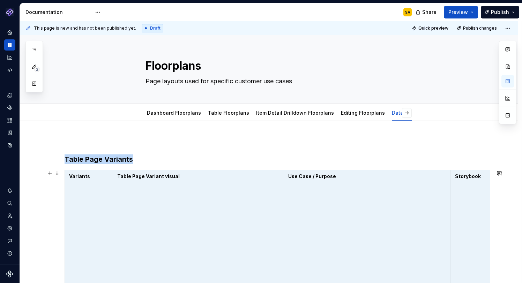
click at [70, 178] on p "Variants" at bounding box center [88, 176] width 39 height 7
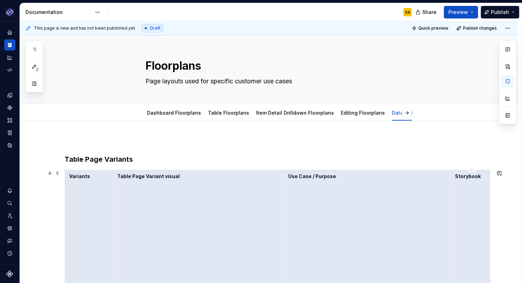
drag, startPoint x: 71, startPoint y: 177, endPoint x: 478, endPoint y: 184, distance: 407.0
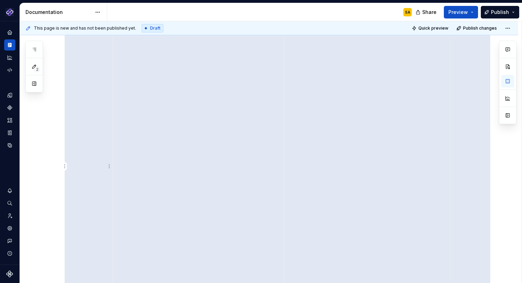
click at [66, 166] on html "Pantheon SA Design system data Documentation SA Share Preview Publish 2 Pages A…" at bounding box center [261, 141] width 522 height 283
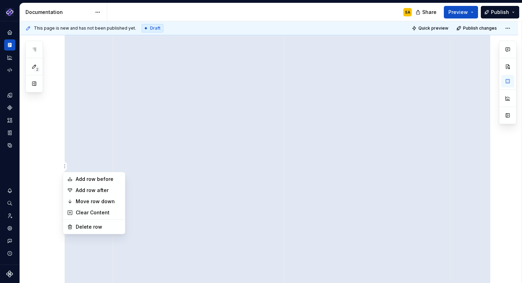
click at [165, 207] on html "Pantheon SA Design system data Documentation SA Share Preview Publish 2 Pages A…" at bounding box center [261, 141] width 522 height 283
click at [164, 212] on th "Table Page Variant visual" at bounding box center [198, 177] width 171 height 383
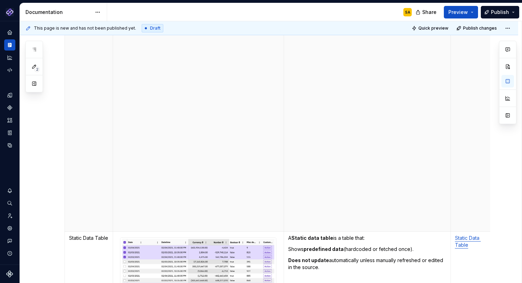
click at [133, 207] on th "Table Page Variant visual" at bounding box center [198, 40] width 171 height 383
click at [80, 232] on td "Static Data Table" at bounding box center [89, 285] width 48 height 106
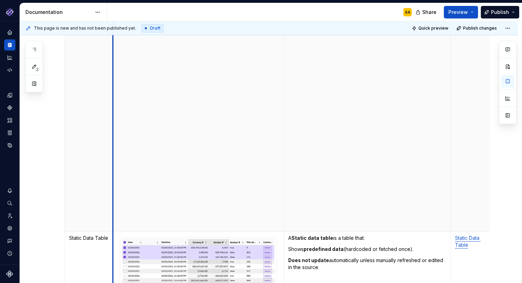
click at [114, 209] on th "Table Page Variant visual" at bounding box center [198, 40] width 171 height 383
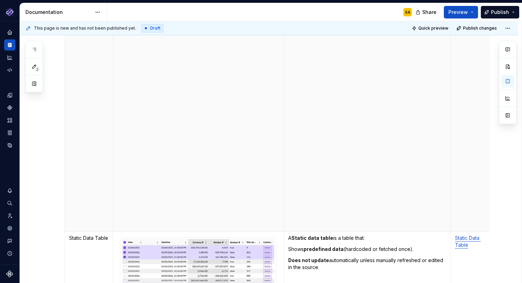
click at [101, 210] on th "Variants" at bounding box center [89, 40] width 48 height 383
click at [70, 232] on td "Static Data Table" at bounding box center [89, 285] width 48 height 106
click at [65, 210] on th "Variants" at bounding box center [89, 40] width 48 height 383
click at [141, 215] on th "Table Page Variant visual" at bounding box center [198, 40] width 171 height 383
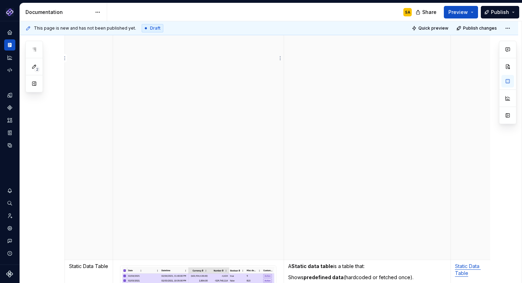
drag, startPoint x: 124, startPoint y: 230, endPoint x: 126, endPoint y: 116, distance: 113.7
click at [126, 116] on th "Table Page Variant visual" at bounding box center [198, 69] width 171 height 383
click at [131, 226] on th "Table Page Variant visual" at bounding box center [198, 69] width 171 height 383
click at [282, 58] on html "Pantheon SA Design system data Documentation SA Share Preview Publish 2 Pages A…" at bounding box center [261, 141] width 522 height 283
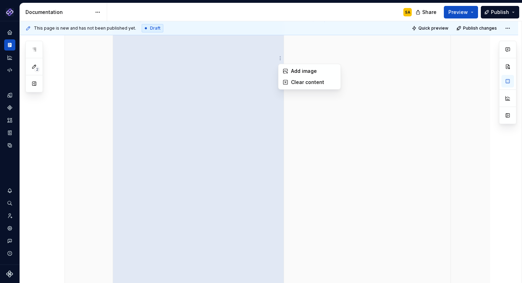
click at [337, 152] on html "Pantheon SA Design system data Documentation SA Share Preview Publish 2 Pages A…" at bounding box center [261, 141] width 522 height 283
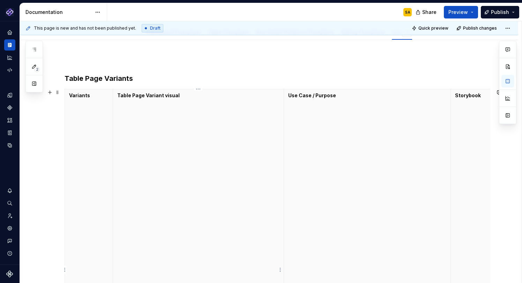
click at [184, 103] on th "Table Page Variant visual" at bounding box center [198, 280] width 171 height 383
click at [136, 116] on th "Table Page Variant visual" at bounding box center [198, 280] width 171 height 383
click at [130, 97] on th "Table Page Variant visual" at bounding box center [198, 280] width 171 height 383
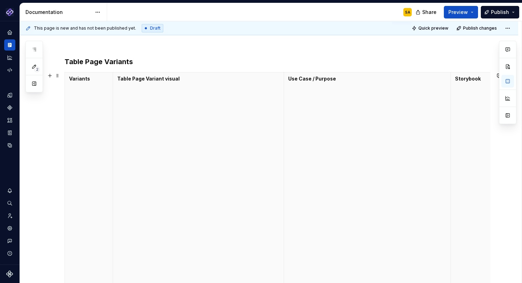
drag, startPoint x: 112, startPoint y: 184, endPoint x: 117, endPoint y: 191, distance: 8.2
click at [113, 187] on th "Table Page Variant visual" at bounding box center [198, 264] width 171 height 383
click at [116, 191] on th "Table Page Variant visual" at bounding box center [198, 264] width 171 height 383
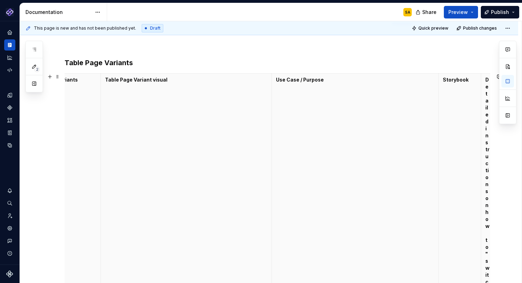
click at [113, 136] on th "Table Page Variant visual" at bounding box center [185, 265] width 171 height 383
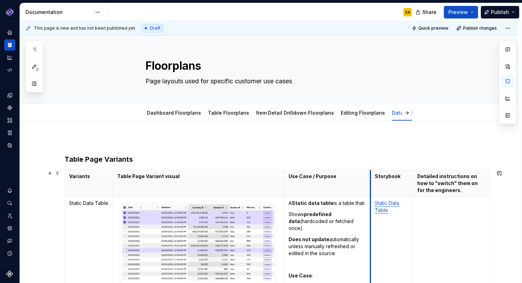
drag, startPoint x: 386, startPoint y: 174, endPoint x: 356, endPoint y: 173, distance: 30.0
click at [410, 183] on html "Pantheon SA Design system data Documentation SA Share Preview Publish 2 Pages A…" at bounding box center [261, 141] width 522 height 283
click at [388, 187] on html "Pantheon SA Design system data Documentation SA Share Preview Publish 2 Pages A…" at bounding box center [261, 141] width 522 height 283
type textarea "*"
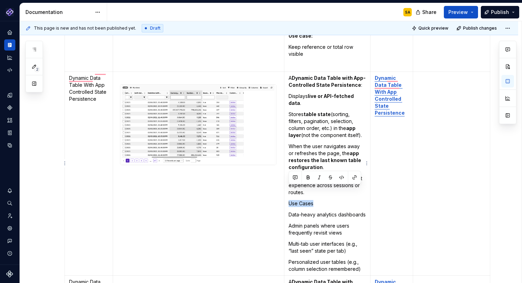
drag, startPoint x: 289, startPoint y: 190, endPoint x: 314, endPoint y: 190, distance: 25.5
click at [316, 200] on p "Use Cases" at bounding box center [326, 203] width 77 height 7
click at [308, 179] on button "button" at bounding box center [308, 178] width 10 height 10
click at [318, 215] on td "A Dynamic Data Table with App-Controlled State Persistence : Displays live or A…" at bounding box center [327, 174] width 86 height 204
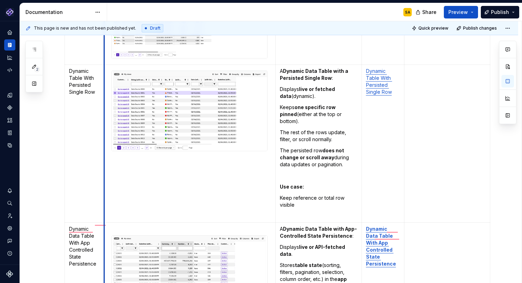
drag, startPoint x: 113, startPoint y: 48, endPoint x: 104, endPoint y: 48, distance: 8.7
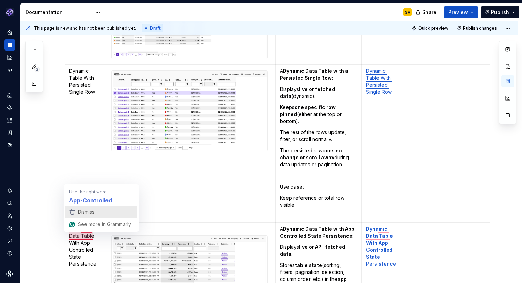
click at [88, 214] on span "Dismiss" at bounding box center [86, 212] width 17 height 6
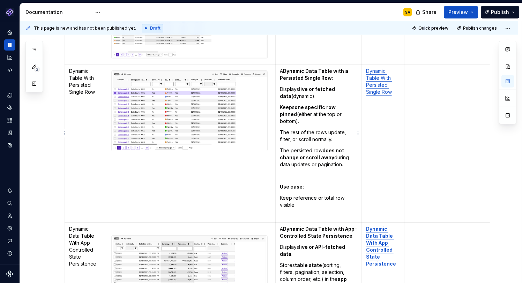
click at [308, 183] on p "Use case:" at bounding box center [318, 186] width 77 height 7
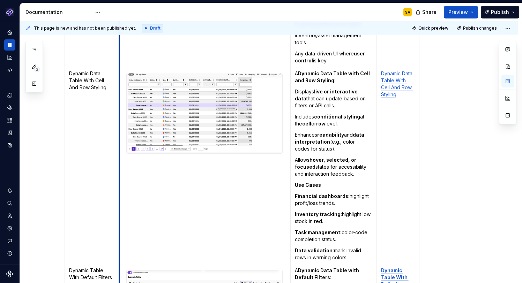
drag, startPoint x: 118, startPoint y: 49, endPoint x: 395, endPoint y: 160, distance: 298.2
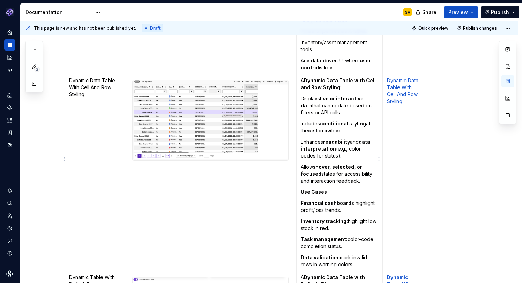
click at [328, 200] on strong "Financial dashboards:" at bounding box center [328, 203] width 55 height 6
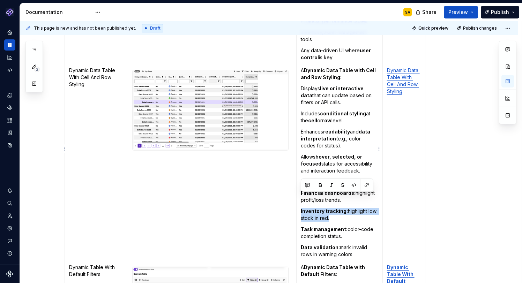
drag, startPoint x: 322, startPoint y: 205, endPoint x: 298, endPoint y: 198, distance: 25.1
click at [298, 198] on td "A Dynamic Data Table with Cell and Row Styling : Displays live or interactive d…" at bounding box center [339, 162] width 86 height 197
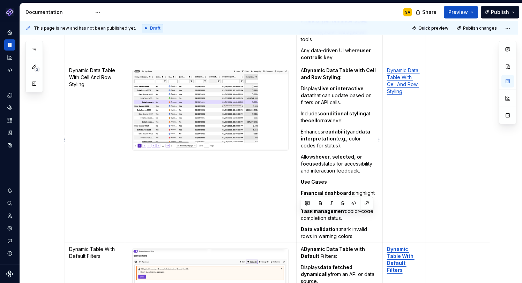
drag, startPoint x: 305, startPoint y: 216, endPoint x: 301, endPoint y: 214, distance: 5.1
click at [301, 226] on p "Data validation: mark invalid rows in warning colors" at bounding box center [339, 233] width 77 height 14
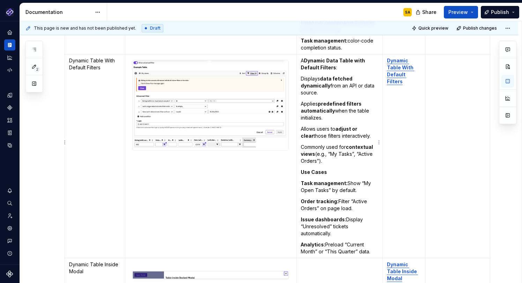
click at [302, 169] on strong "Use Cases" at bounding box center [314, 172] width 26 height 6
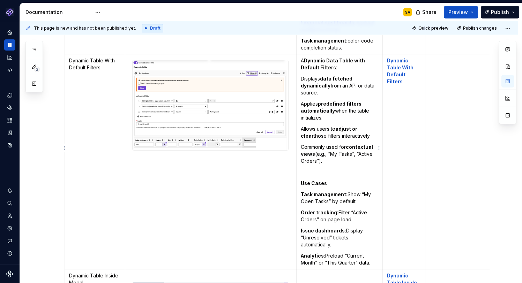
click at [327, 180] on p "Use Cases" at bounding box center [339, 183] width 77 height 7
click at [408, 158] on td "Dynamic Table With Default Filters" at bounding box center [403, 161] width 43 height 215
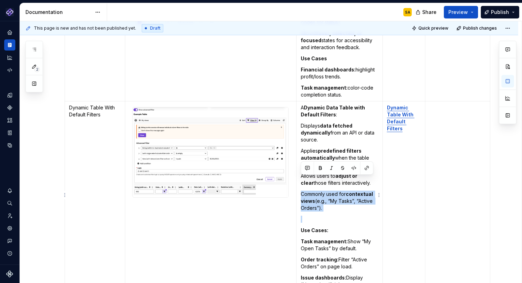
drag, startPoint x: 325, startPoint y: 198, endPoint x: 301, endPoint y: 181, distance: 29.6
click at [301, 181] on td "A Dynamic Data Table with Default Filters : Displays data fetched dynamically f…" at bounding box center [339, 208] width 86 height 215
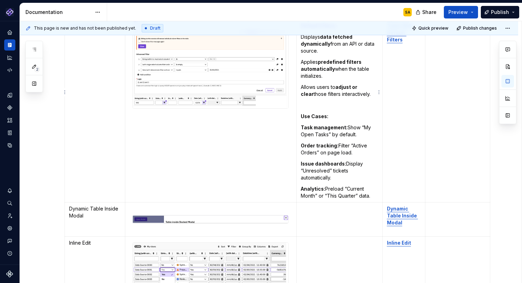
scroll to position [1653, 0]
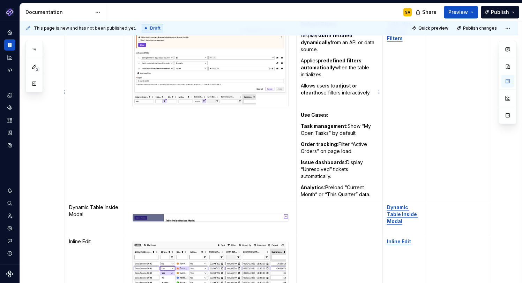
click at [327, 159] on strong "Issue dashboards:" at bounding box center [323, 162] width 45 height 6
drag, startPoint x: 313, startPoint y: 157, endPoint x: 301, endPoint y: 147, distance: 16.1
click at [301, 159] on p "Issue dashboards: Display “Unresolved” tickets automatically." at bounding box center [339, 169] width 77 height 21
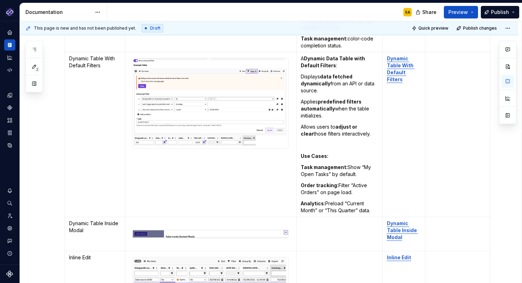
scroll to position [1612, 0]
drag, startPoint x: 317, startPoint y: 192, endPoint x: 301, endPoint y: 186, distance: 16.7
click at [301, 186] on td "A Dynamic Data Table with Default Filters : Displays data fetched dynamically f…" at bounding box center [339, 135] width 86 height 165
click at [326, 220] on td "To enrich screen reader interactions, please activate Accessibility in Grammarl…" at bounding box center [339, 235] width 86 height 34
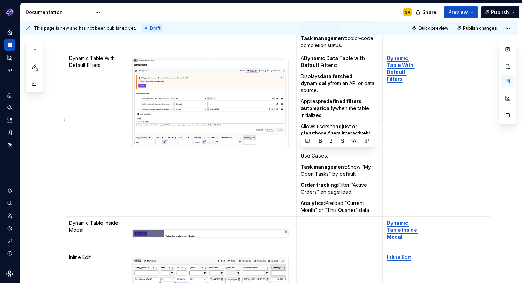
drag, startPoint x: 370, startPoint y: 196, endPoint x: 301, endPoint y: 156, distance: 80.1
click at [301, 156] on td "A Dynamic Data Table with Default Filters : Displays data fetched dynamically f…" at bounding box center [339, 134] width 86 height 165
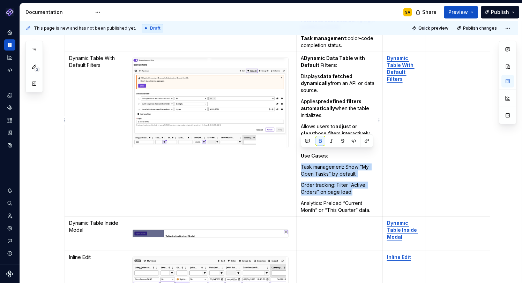
click at [334, 182] on td "A Dynamic Data Table with Default Filters : Displays data fetched dynamically f…" at bounding box center [339, 134] width 86 height 165
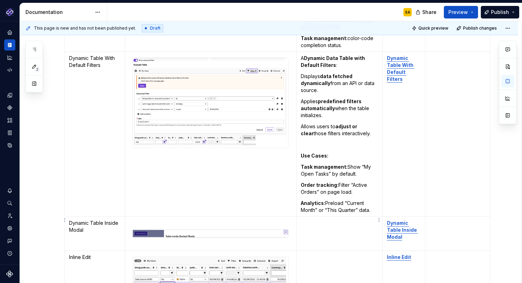
click at [325, 217] on td "To enrich screen reader interactions, please activate Accessibility in Grammarl…" at bounding box center [339, 234] width 86 height 34
drag, startPoint x: 358, startPoint y: 161, endPoint x: 301, endPoint y: 153, distance: 57.7
click at [301, 164] on p "Task management: Show “My Open Tasks” by default." at bounding box center [339, 171] width 77 height 14
click at [316, 224] on td "To enrich screen reader interactions, please activate Accessibility in Grammarl…" at bounding box center [339, 234] width 86 height 34
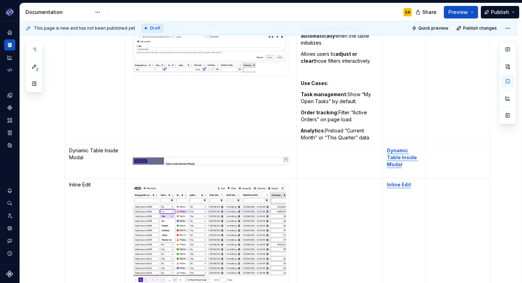
scroll to position [1654, 0]
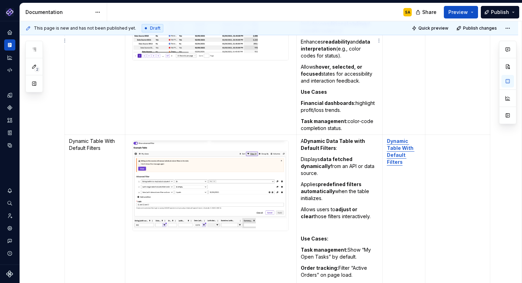
click at [301, 89] on strong "Use Cases" at bounding box center [314, 92] width 26 height 6
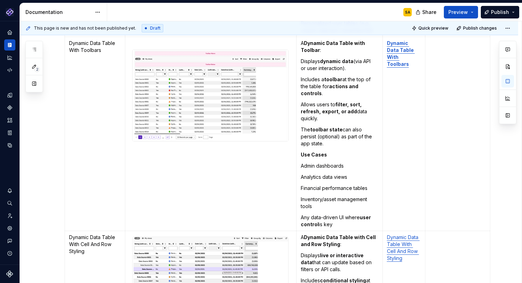
scroll to position [1271, 0]
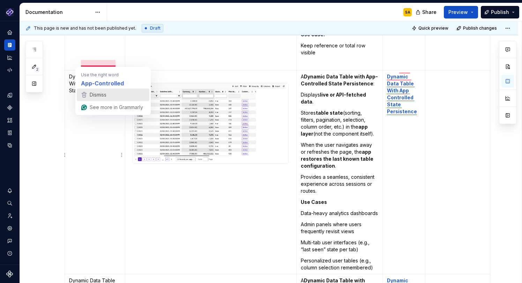
click at [105, 91] on div "Dismiss" at bounding box center [97, 95] width 18 height 10
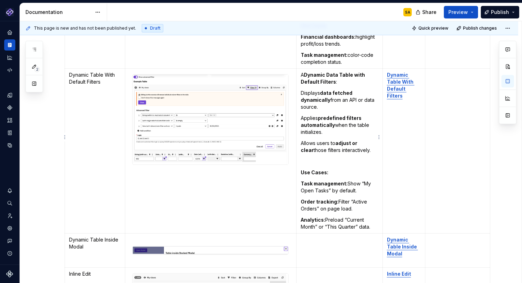
drag, startPoint x: 336, startPoint y: 136, endPoint x: 344, endPoint y: 142, distance: 9.7
click at [336, 140] on p "Allows users to adjust or clear those filters interactively." at bounding box center [339, 147] width 77 height 14
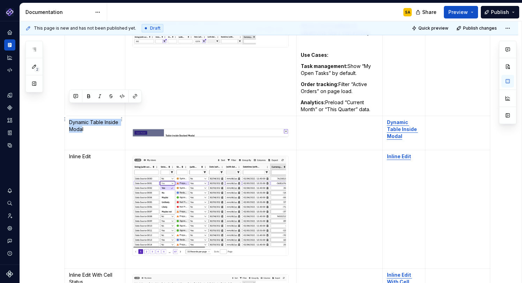
drag, startPoint x: 74, startPoint y: 109, endPoint x: 84, endPoint y: 115, distance: 11.1
click at [82, 119] on p "Dynamic Table Inside Modal" at bounding box center [95, 126] width 52 height 14
click at [84, 119] on p "Dynamic Table Inside Modal" at bounding box center [95, 126] width 52 height 14
drag, startPoint x: 86, startPoint y: 118, endPoint x: 69, endPoint y: 108, distance: 19.0
click at [69, 119] on p "Dynamic Table Inside Modal" at bounding box center [95, 126] width 52 height 14
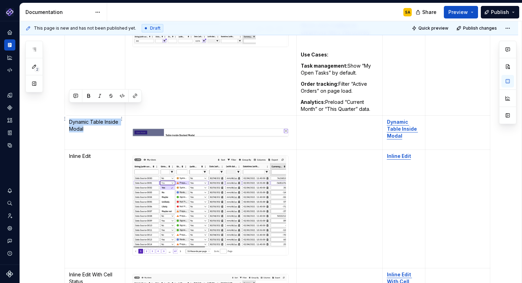
copy p "Dynamic Table Inside Modal"
click at [90, 128] on td "Dynamic Table Inside Modal" at bounding box center [95, 133] width 60 height 34
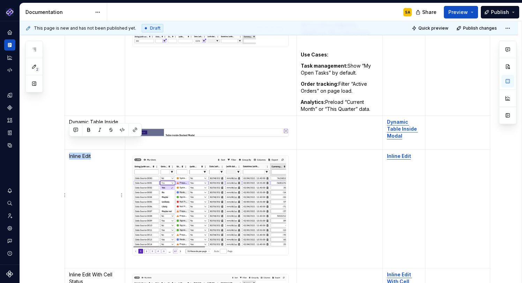
drag, startPoint x: 79, startPoint y: 141, endPoint x: 73, endPoint y: 142, distance: 6.4
click at [69, 153] on p "Inline Edit" at bounding box center [95, 156] width 52 height 7
copy p "Inline Edit"
click at [105, 119] on p "Dynamic Table Inside Modal" at bounding box center [95, 126] width 52 height 14
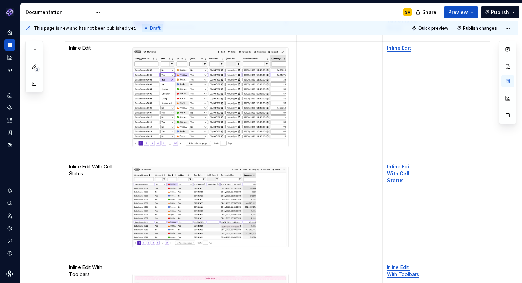
click at [76, 163] on p "Inline Edit With Cell Status" at bounding box center [95, 170] width 52 height 14
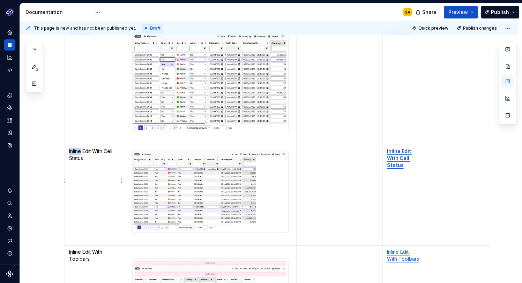
click at [76, 148] on p "Inline Edit With Cell Status" at bounding box center [95, 155] width 52 height 14
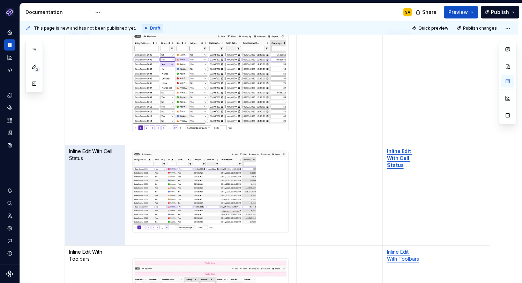
click at [84, 249] on p "Inline Edit With Toolbars" at bounding box center [95, 256] width 52 height 14
drag, startPoint x: 84, startPoint y: 124, endPoint x: 85, endPoint y: 119, distance: 4.6
click at [84, 249] on p "Inline Edit With Toolbars" at bounding box center [95, 256] width 52 height 14
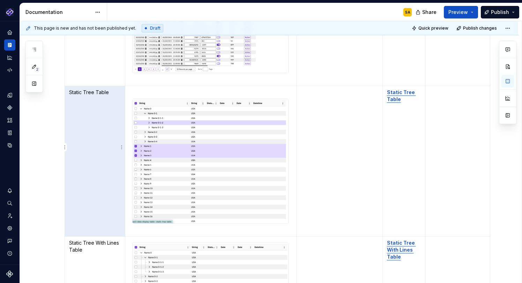
click at [101, 106] on td "Static Tree Table" at bounding box center [95, 161] width 60 height 151
click at [82, 240] on p "Static Tree With Lines Table" at bounding box center [95, 247] width 52 height 14
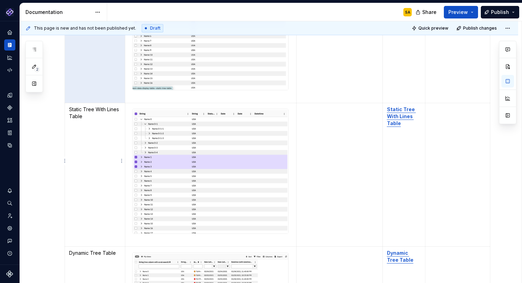
click at [82, 106] on p "Static Tree With Lines Table" at bounding box center [95, 113] width 52 height 14
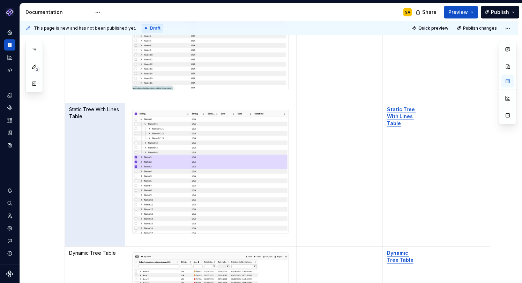
scroll to position [2380, 0]
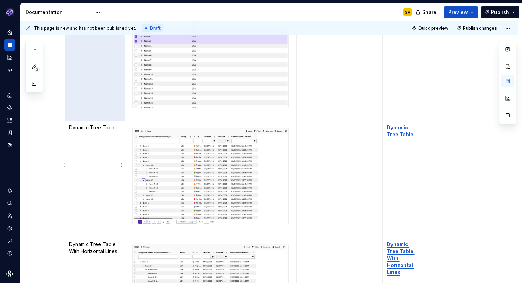
click at [99, 121] on td "Dynamic Tree Table" at bounding box center [95, 179] width 60 height 117
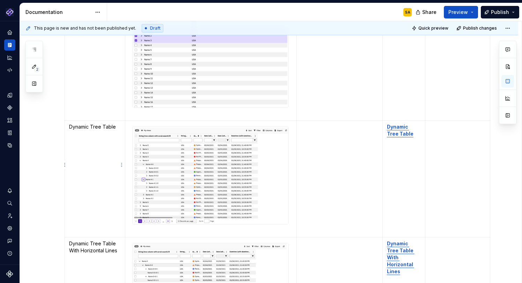
click at [93, 120] on td "Dynamic Tree Table" at bounding box center [95, 178] width 60 height 117
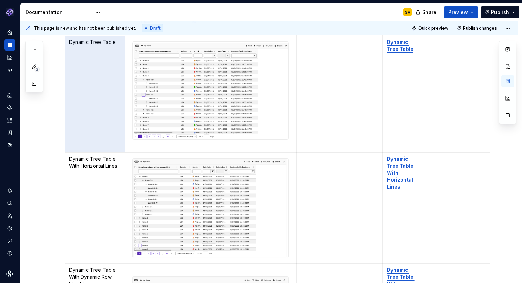
scroll to position [2477, 0]
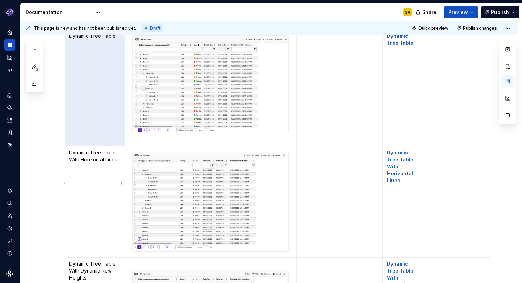
click at [93, 149] on p "Dynamic Tree Table With Horizontal Lines" at bounding box center [95, 156] width 52 height 14
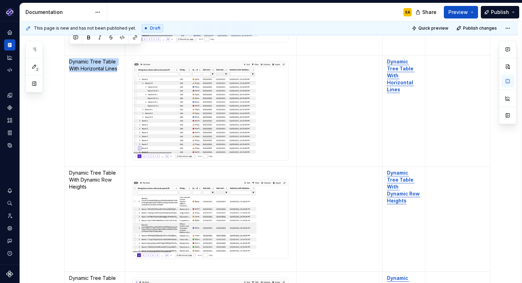
scroll to position [2579, 0]
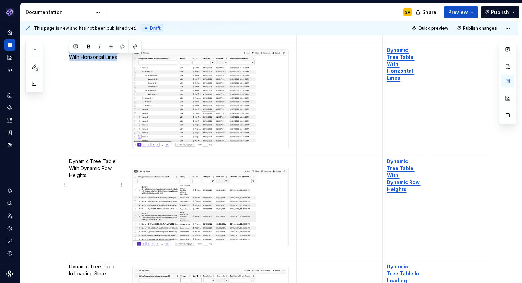
click at [92, 158] on p "Dynamic Tree Table With Dynamic Row Heights" at bounding box center [95, 168] width 52 height 21
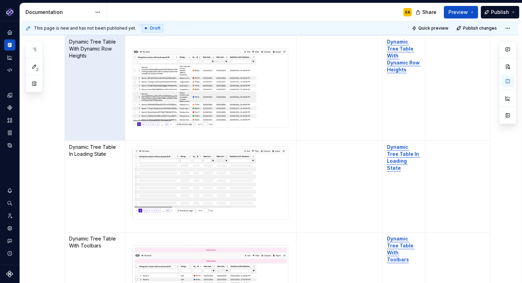
scroll to position [2711, 0]
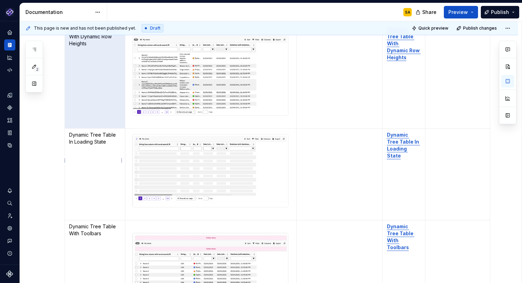
click at [86, 131] on p "Dynamic Tree Table In Loading State" at bounding box center [95, 138] width 52 height 14
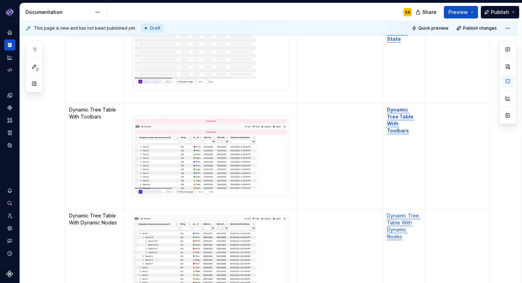
scroll to position [2838, 0]
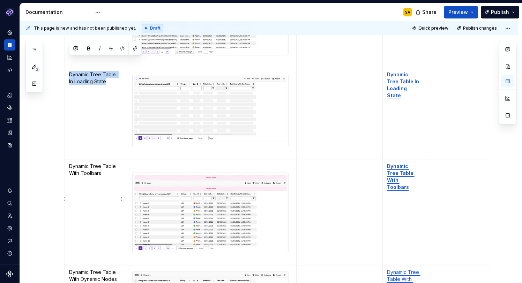
click at [90, 163] on p "Dynamic Tree Table With Toolbars" at bounding box center [95, 170] width 52 height 14
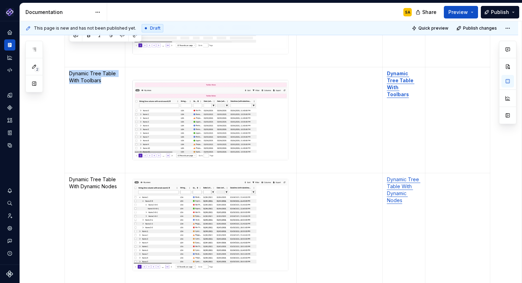
click at [99, 176] on p "Dynamic Tree Table With Dynamic Nodes" at bounding box center [95, 183] width 52 height 14
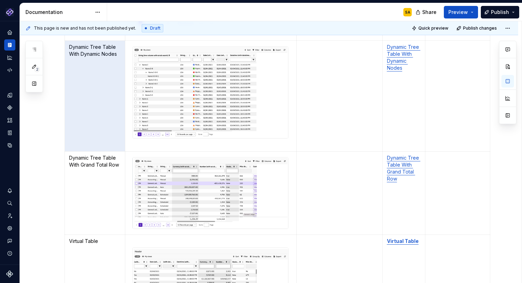
click at [105, 154] on p "Dynamic Tree Table With Grand Total Row" at bounding box center [95, 161] width 52 height 14
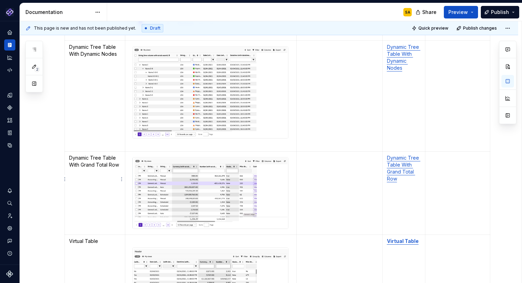
click at [105, 154] on p "Dynamic Tree Table With Grand Total Row" at bounding box center [95, 161] width 52 height 14
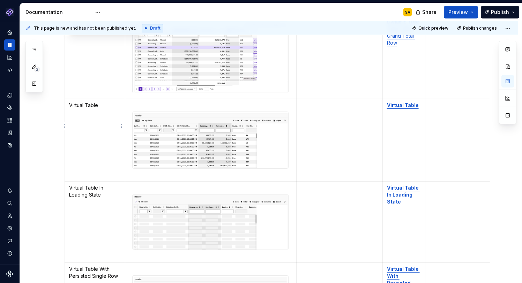
click at [90, 102] on p "Virtual Table" at bounding box center [95, 105] width 52 height 7
click at [91, 184] on p "Virtual Table In Loading State" at bounding box center [95, 191] width 52 height 14
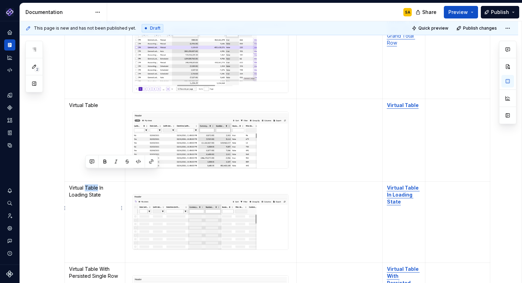
click at [91, 184] on p "Virtual Table In Loading State" at bounding box center [95, 191] width 52 height 14
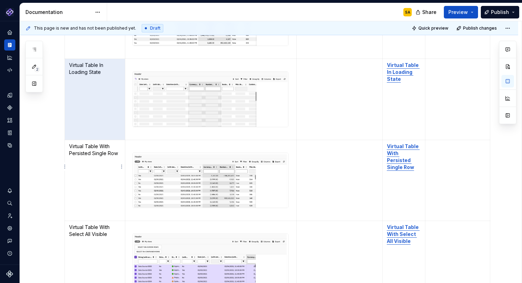
click at [96, 143] on p "Virtual Table With Persisted Single Row" at bounding box center [95, 150] width 52 height 14
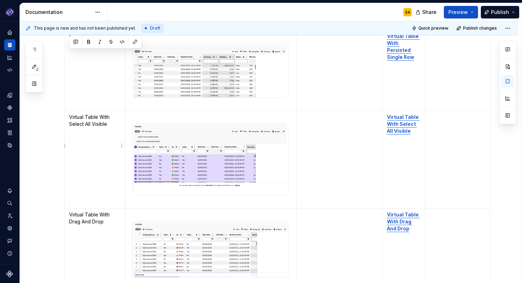
click at [100, 114] on p "Virtual Table With Select All Visible" at bounding box center [95, 121] width 52 height 14
click at [91, 211] on p "Virtual Table With Drag And Drop" at bounding box center [95, 218] width 52 height 14
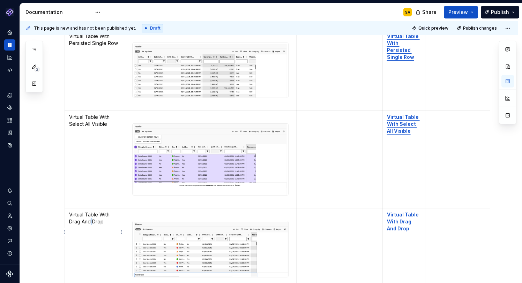
click at [91, 211] on p "Virtual Table With Drag And Drop" at bounding box center [95, 218] width 52 height 14
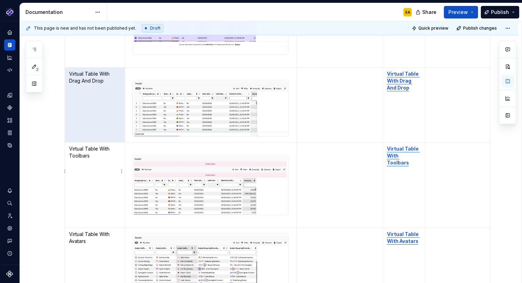
click at [81, 145] on p "Virtual Table With Toolbars" at bounding box center [95, 152] width 52 height 14
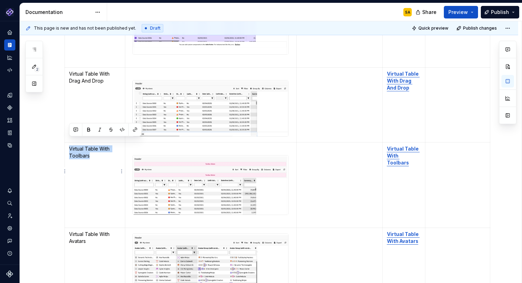
click at [81, 145] on p "Virtual Table With Toolbars" at bounding box center [95, 152] width 52 height 14
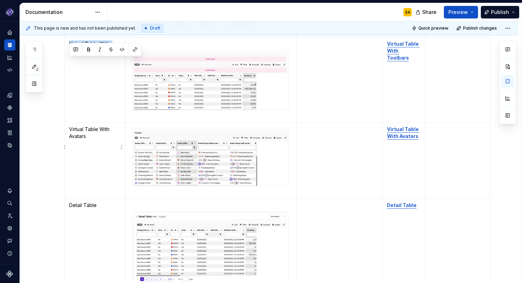
click at [86, 126] on p "Virtual Table With Avatars" at bounding box center [95, 133] width 52 height 14
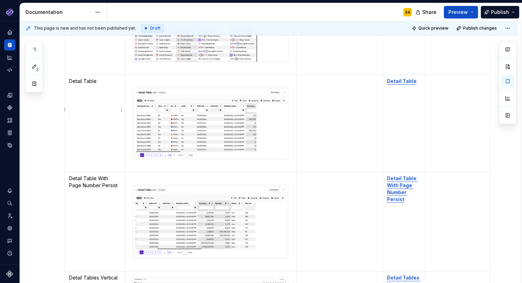
click at [88, 78] on p "Detail Table" at bounding box center [95, 81] width 52 height 7
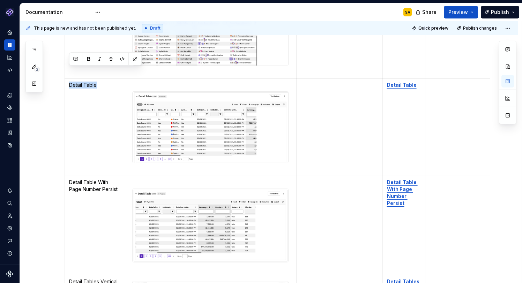
click at [88, 179] on p "Detail Table With Page Number Persist" at bounding box center [95, 186] width 52 height 14
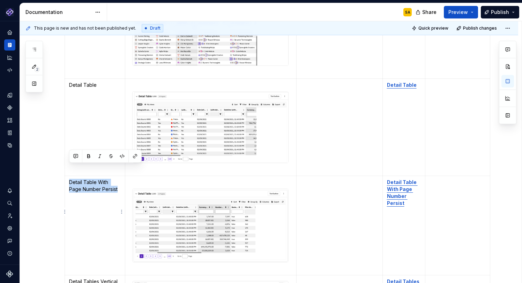
drag, startPoint x: 119, startPoint y: 176, endPoint x: 69, endPoint y: 168, distance: 50.1
click at [69, 179] on p "Detail Table With Page Number Persist" at bounding box center [95, 186] width 52 height 14
copy p "Detail Table With Page Number Persist"
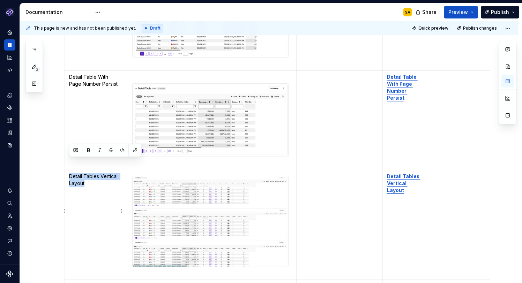
drag, startPoint x: 68, startPoint y: 162, endPoint x: 92, endPoint y: 169, distance: 25.1
click at [92, 170] on td "Detail Tables Vertical Layout" at bounding box center [95, 225] width 60 height 110
copy p "Detail Tables Vertical Layout"
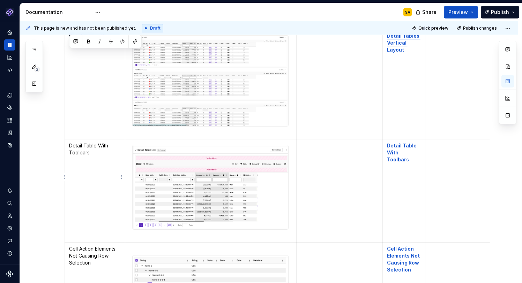
click at [97, 142] on p "Detail Table With Toolbars" at bounding box center [95, 149] width 52 height 14
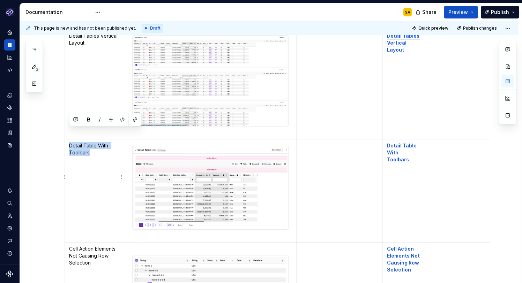
copy p "Detail Table With Toolbars"
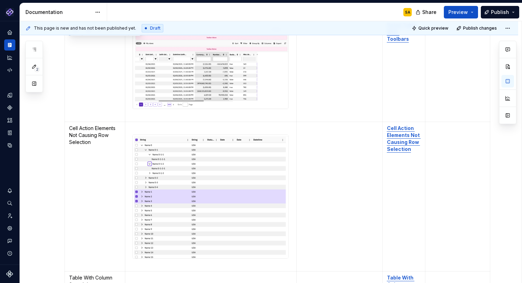
click at [100, 125] on p "Cell Action Elements Not Causing Row Selection" at bounding box center [95, 135] width 52 height 21
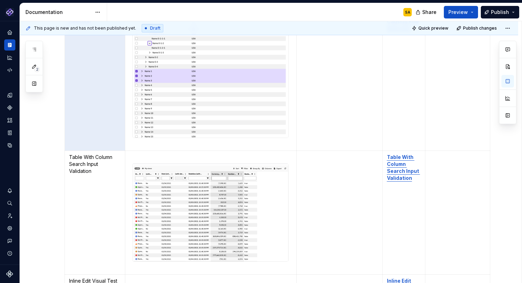
click at [94, 154] on p "Table With Column Search Input Validation" at bounding box center [95, 164] width 52 height 21
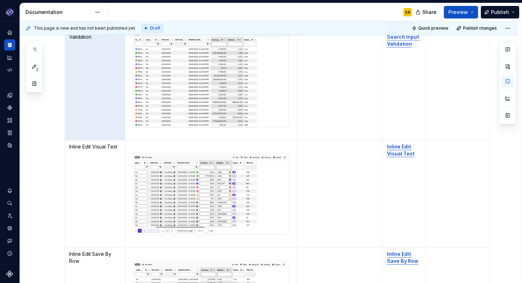
click at [109, 143] on p "Inline Edit Visual Test" at bounding box center [95, 146] width 52 height 7
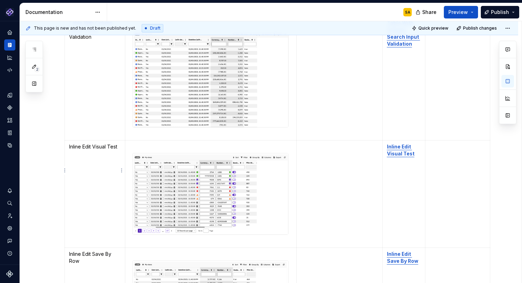
click at [109, 143] on p "Inline Edit Visual Test" at bounding box center [95, 146] width 52 height 7
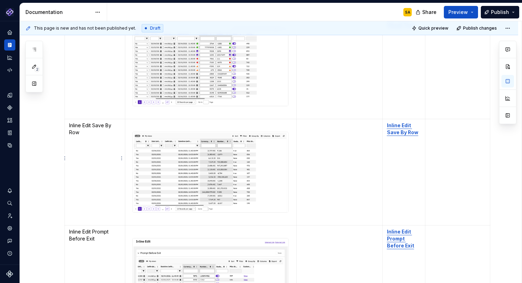
click at [75, 122] on p "Inline Edit Save By Row" at bounding box center [95, 129] width 52 height 14
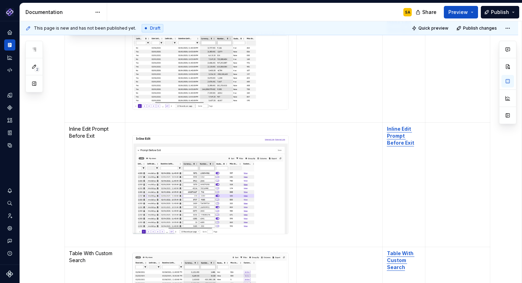
click at [86, 126] on p "Inline Edit Prompt Before Exit" at bounding box center [95, 133] width 52 height 14
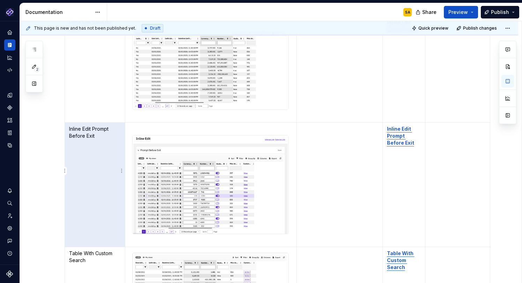
click at [77, 126] on p "Inline Edit Prompt Before Exit" at bounding box center [95, 133] width 52 height 14
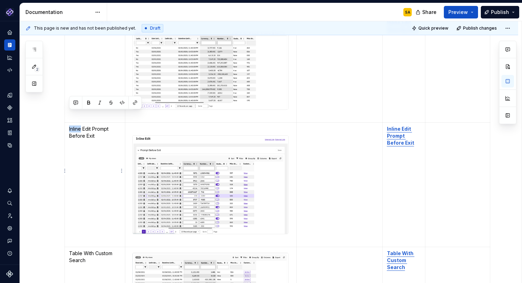
click at [77, 126] on p "Inline Edit Prompt Before Exit" at bounding box center [95, 133] width 52 height 14
click at [81, 126] on p "Inline Edit Prompt Before Exit" at bounding box center [95, 133] width 52 height 14
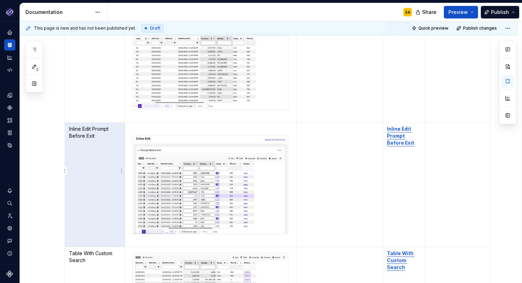
click at [94, 126] on p "Inline Edit Prompt Before Exit" at bounding box center [95, 133] width 52 height 14
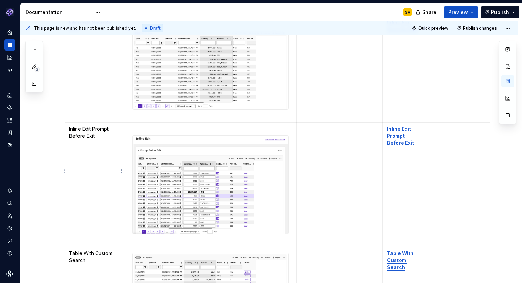
click at [94, 126] on p "Inline Edit Prompt Before Exit" at bounding box center [95, 133] width 52 height 14
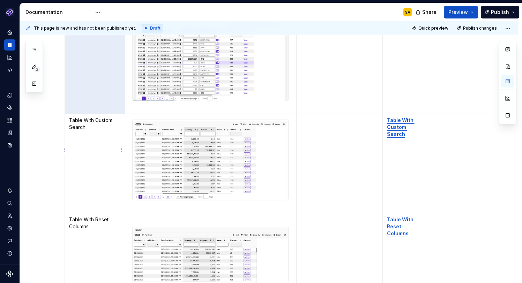
click at [82, 117] on p "Table With Custom Search" at bounding box center [95, 124] width 52 height 14
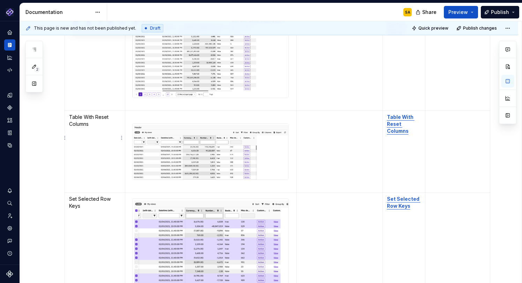
click at [80, 114] on p "Table With Reset Columns" at bounding box center [95, 121] width 52 height 14
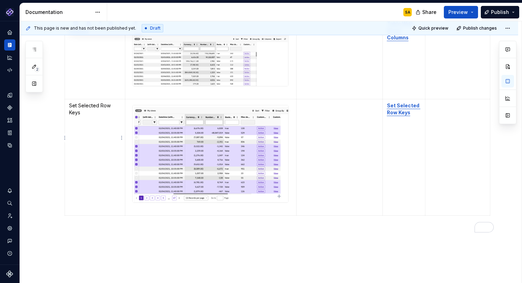
click at [78, 102] on p "Set Selected Row Keys" at bounding box center [95, 109] width 52 height 14
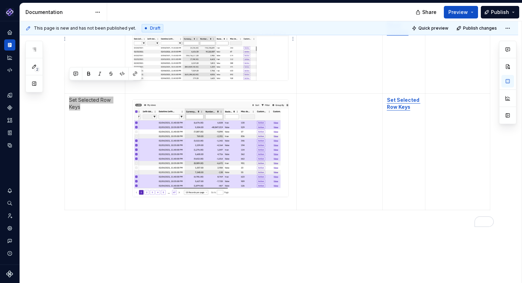
type textarea "*"
